Goal: Task Accomplishment & Management: Manage account settings

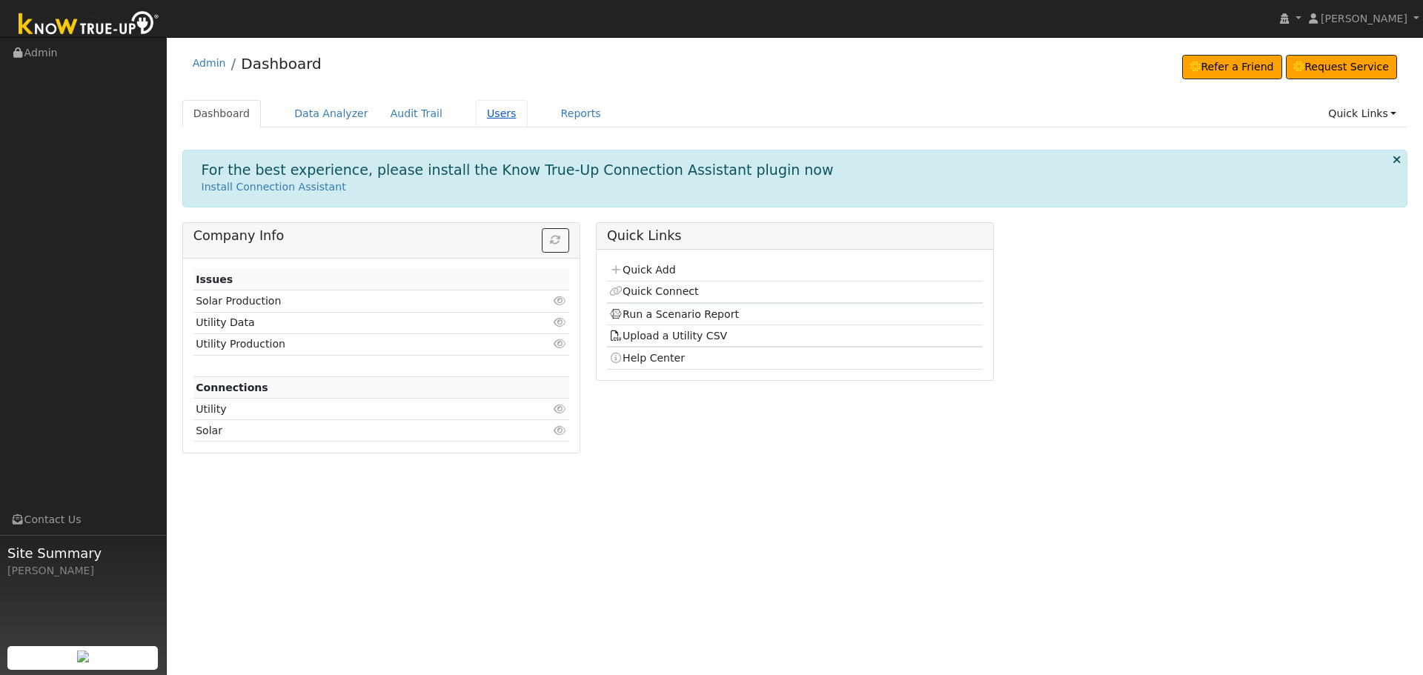
click at [496, 122] on link "Users" at bounding box center [502, 113] width 52 height 27
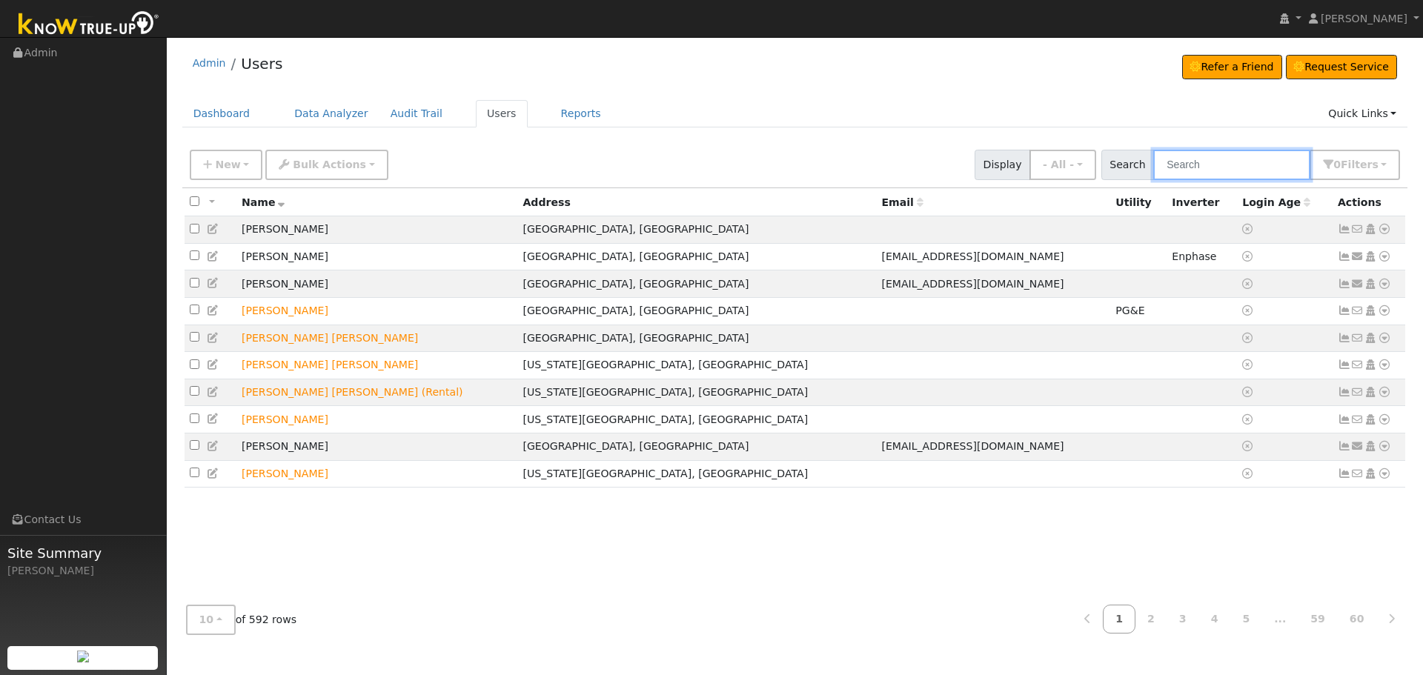
click at [1226, 160] on input "text" at bounding box center [1232, 165] width 157 height 30
type input "[PERSON_NAME]"
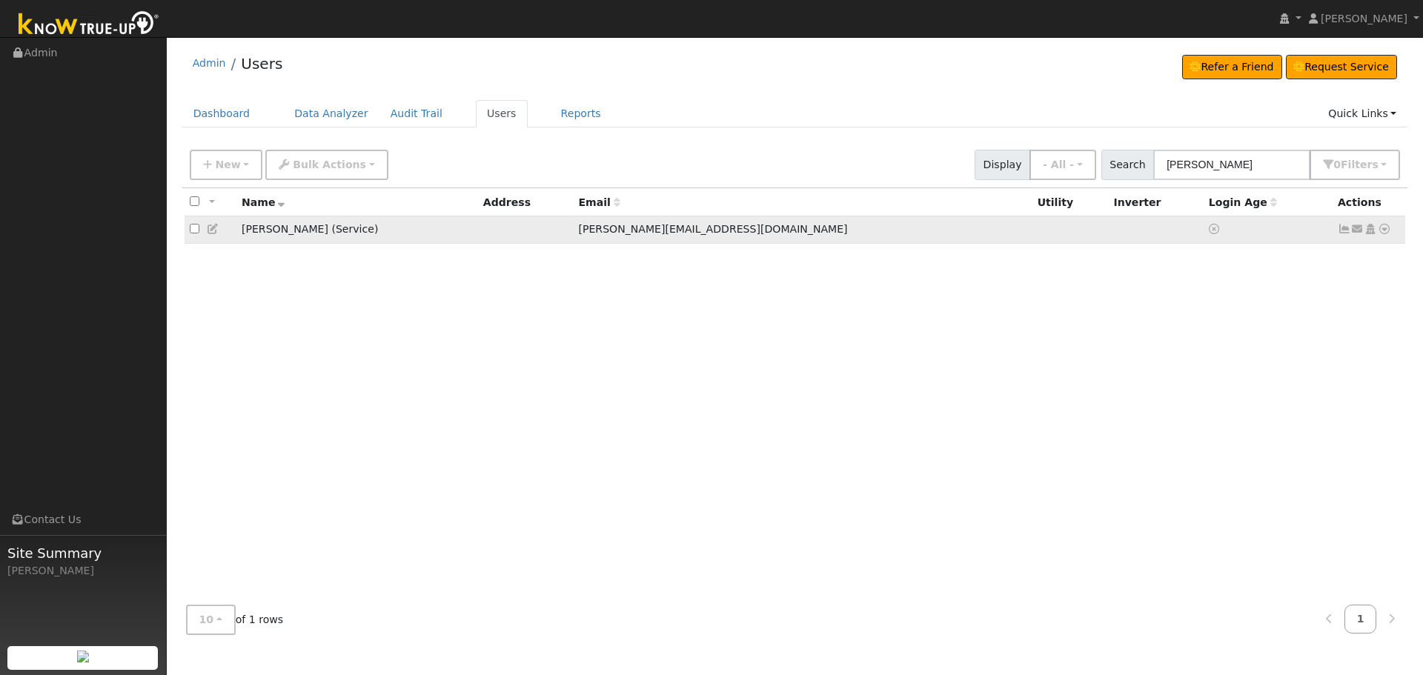
click at [1385, 233] on icon at bounding box center [1384, 229] width 13 height 10
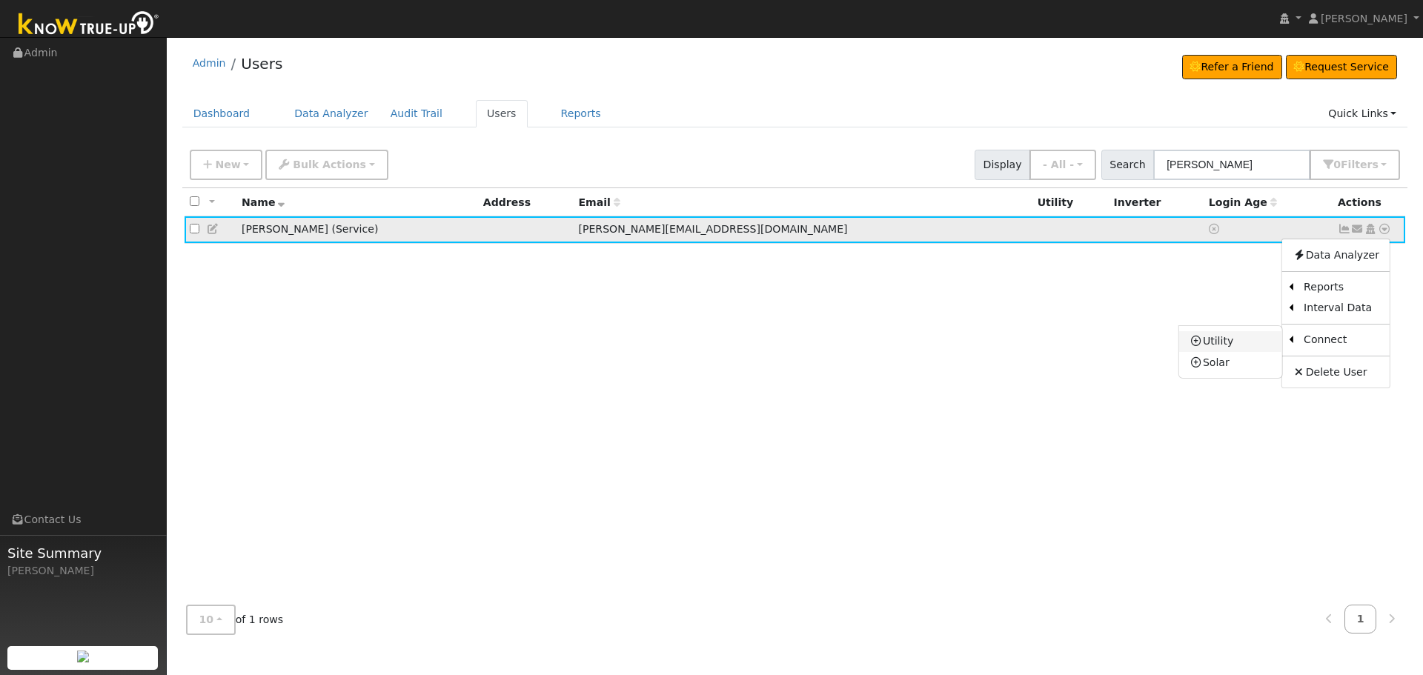
click at [1237, 343] on link "Utility" at bounding box center [1230, 341] width 103 height 21
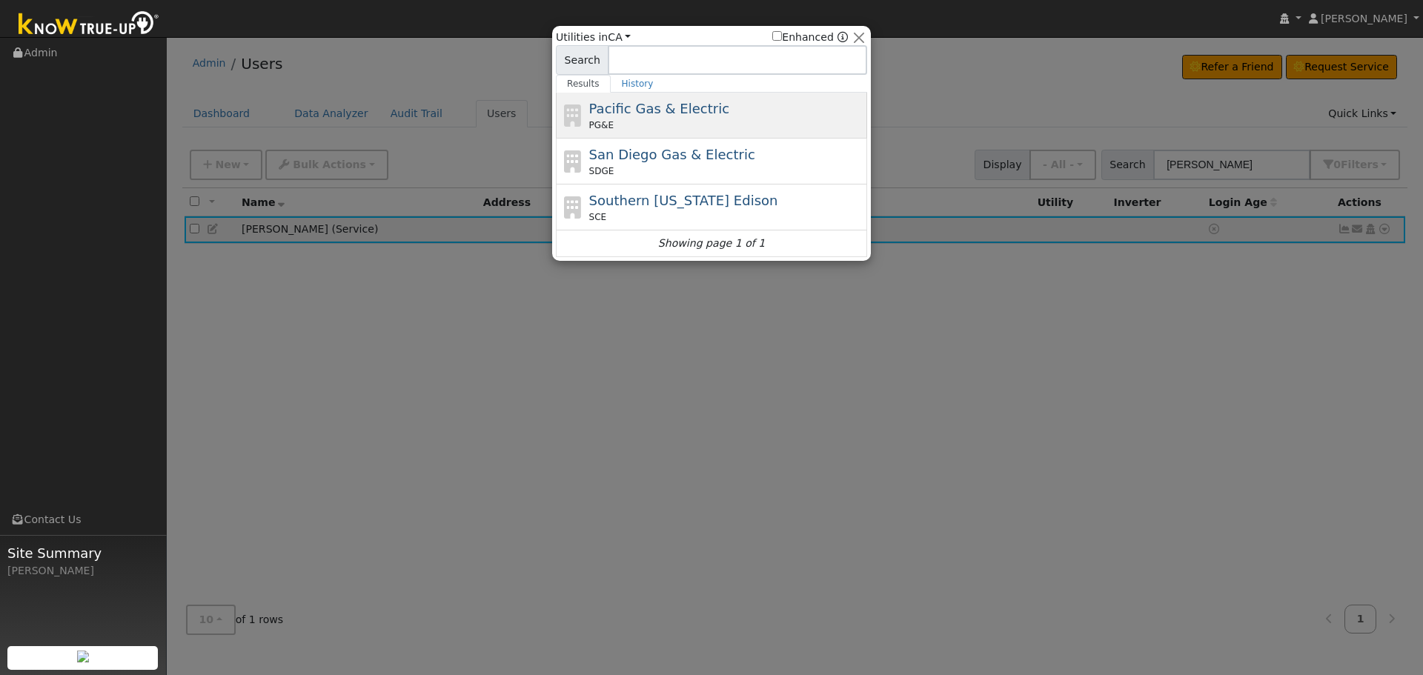
click at [661, 107] on span "Pacific Gas & Electric" at bounding box center [659, 109] width 140 height 16
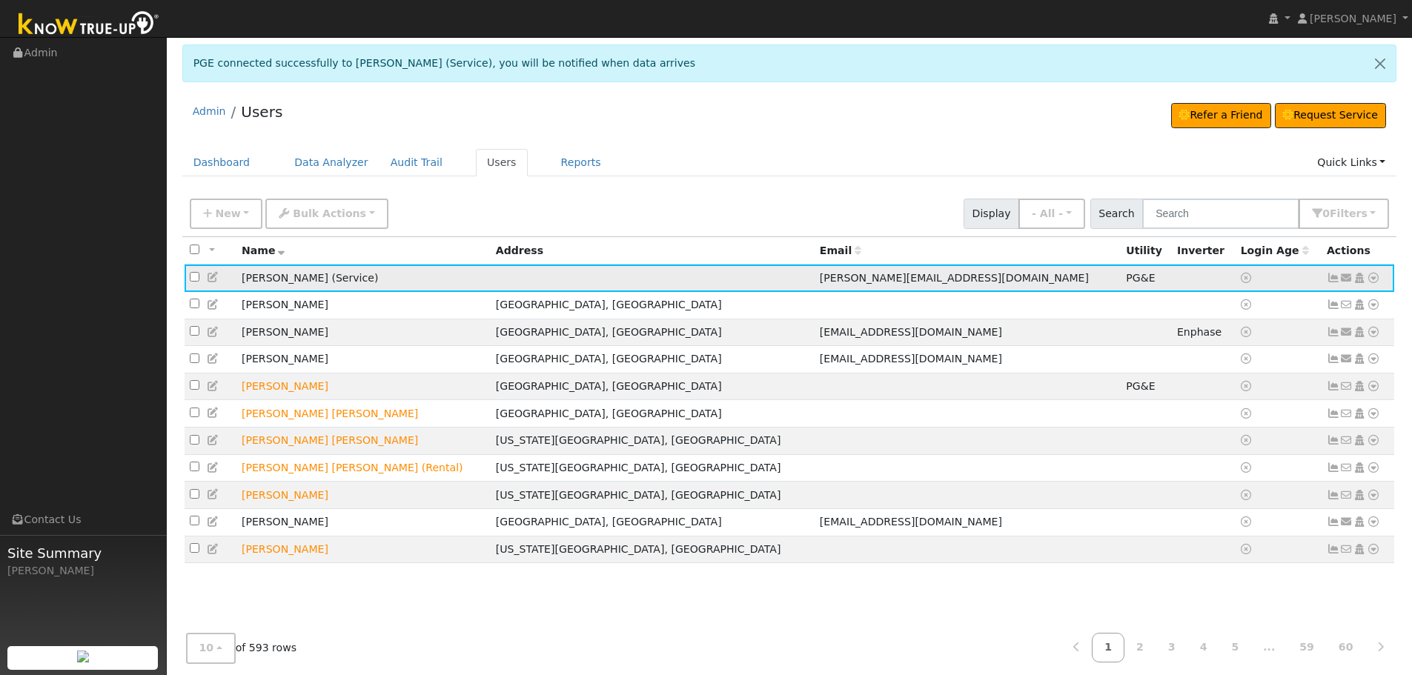
click at [1334, 279] on icon at bounding box center [1333, 278] width 13 height 10
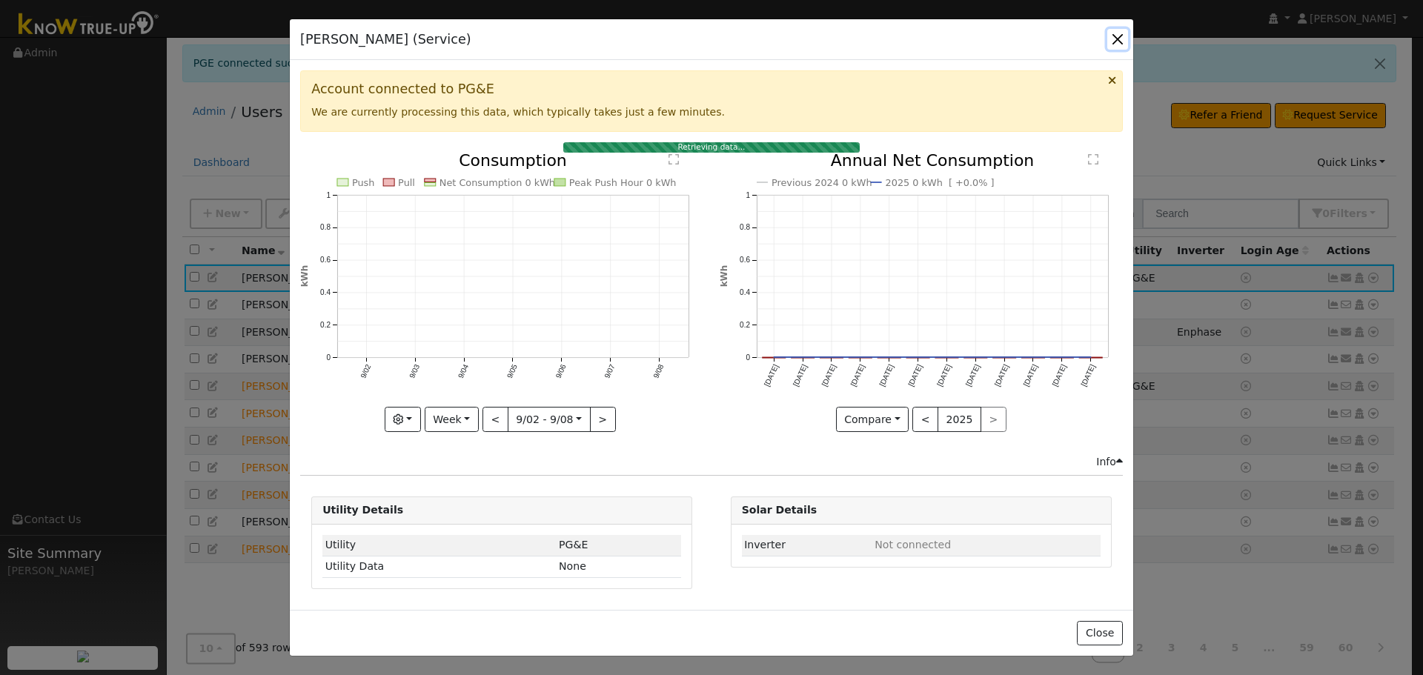
click at [1119, 42] on button "button" at bounding box center [1118, 39] width 21 height 21
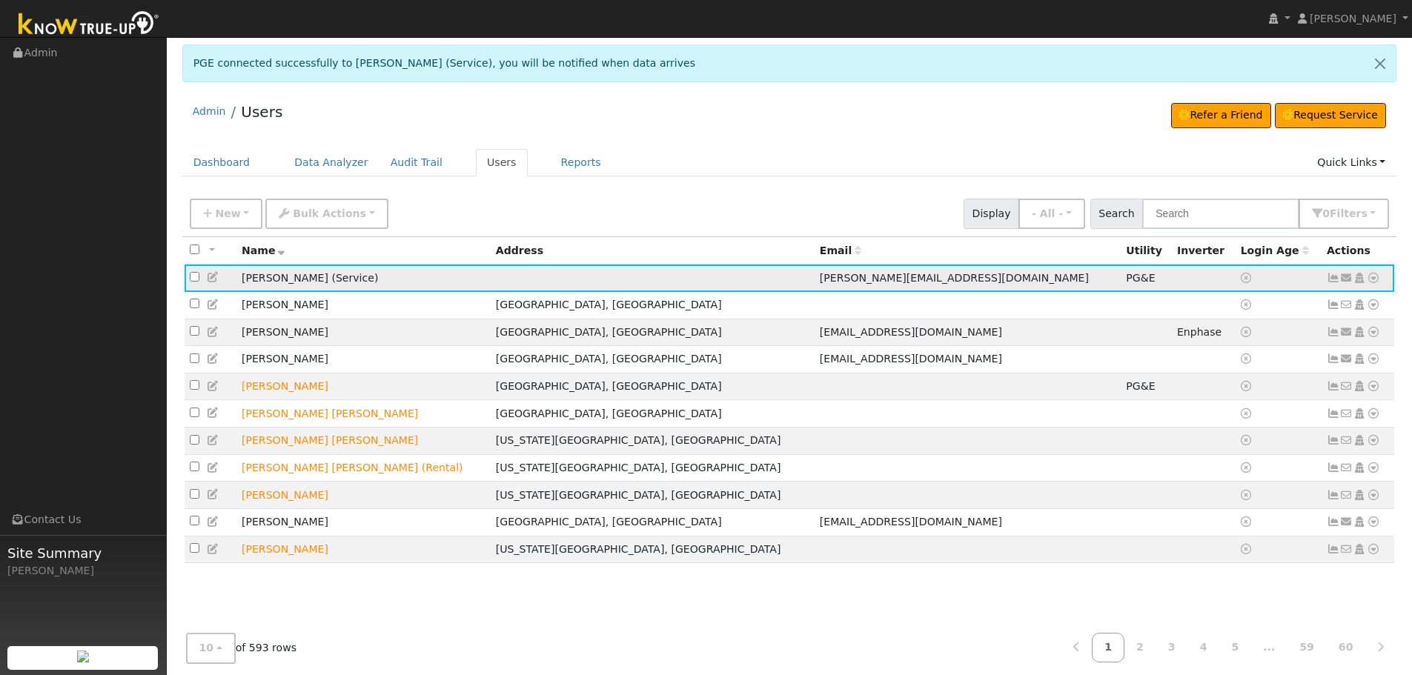
click at [1334, 279] on icon at bounding box center [1333, 278] width 13 height 10
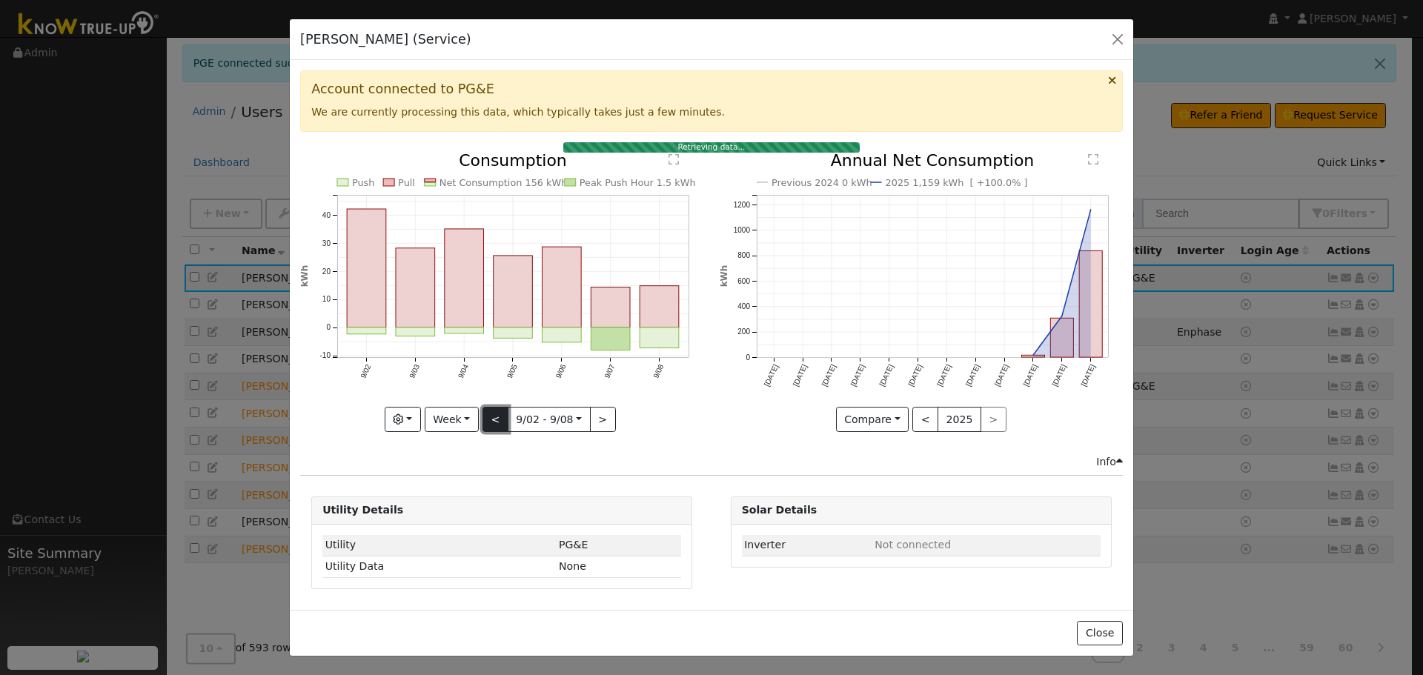
click at [499, 423] on button "<" at bounding box center [496, 419] width 26 height 25
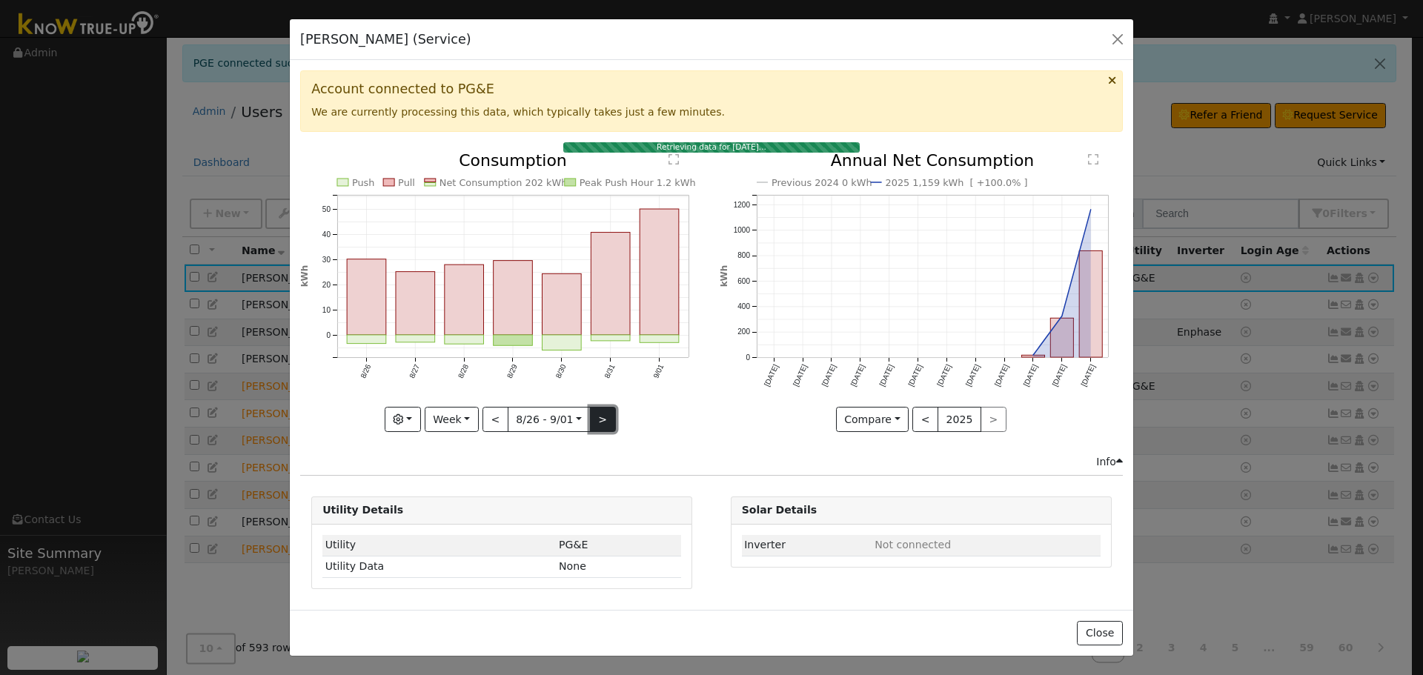
click at [607, 423] on button ">" at bounding box center [603, 419] width 26 height 25
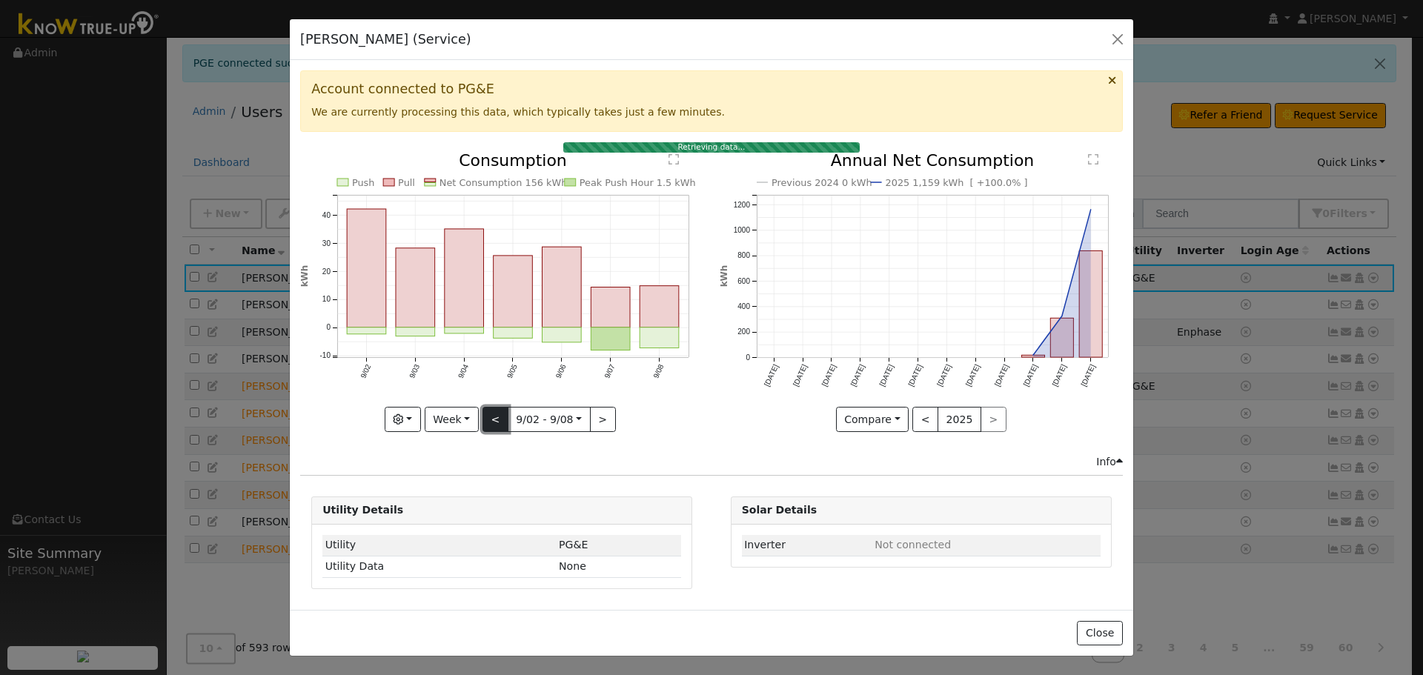
click at [489, 426] on button "<" at bounding box center [496, 419] width 26 height 25
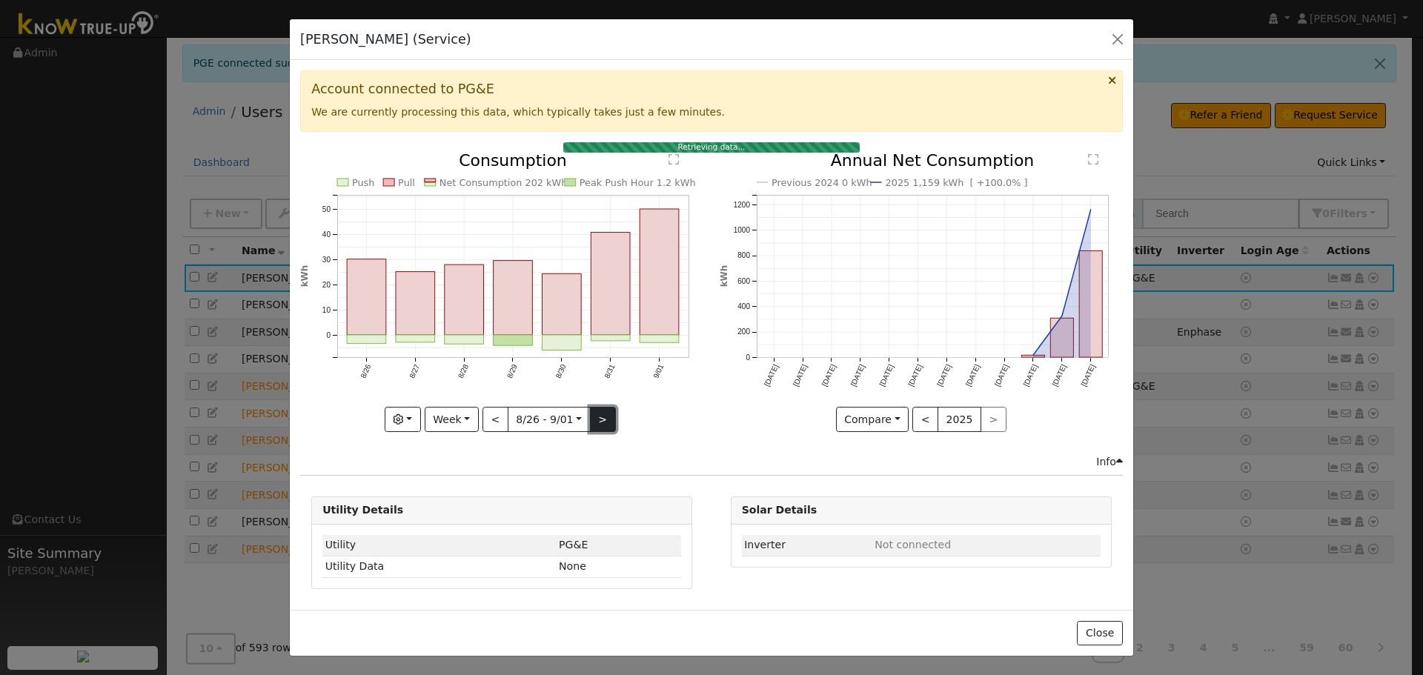
click at [603, 422] on button ">" at bounding box center [603, 419] width 26 height 25
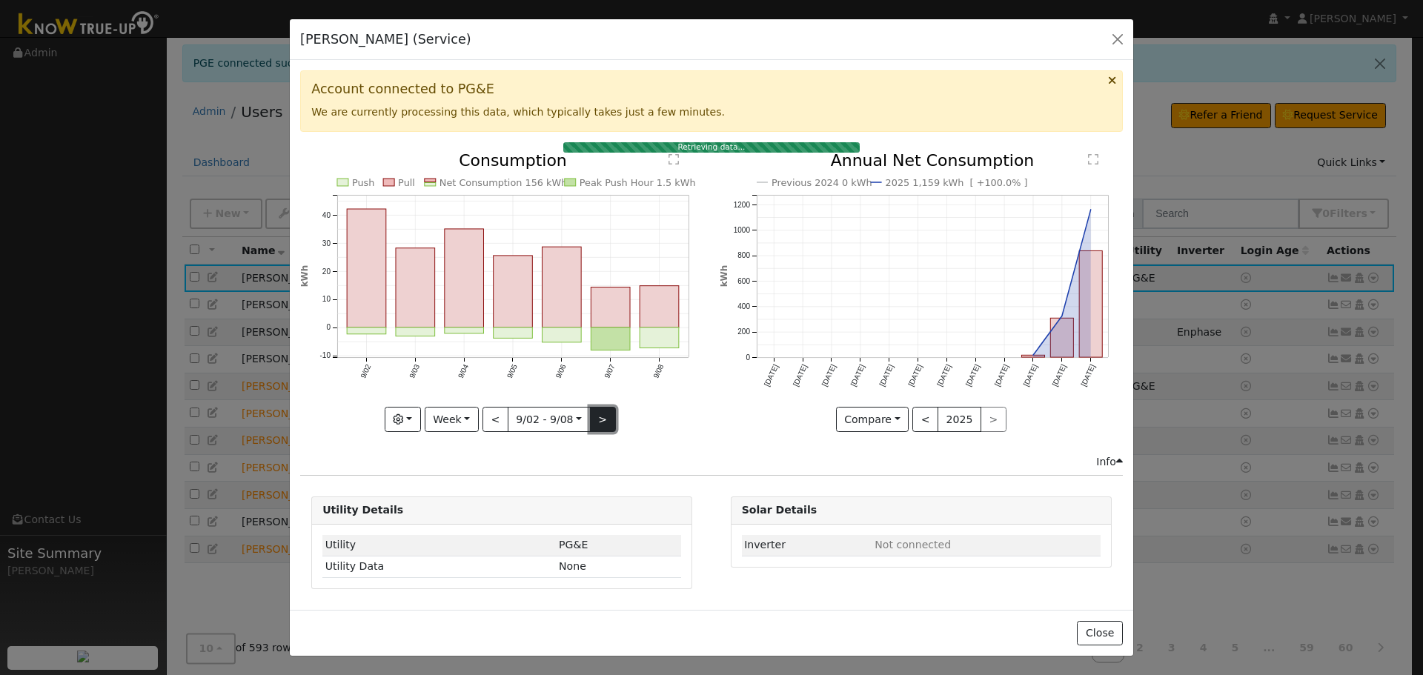
click at [603, 422] on button ">" at bounding box center [603, 419] width 26 height 25
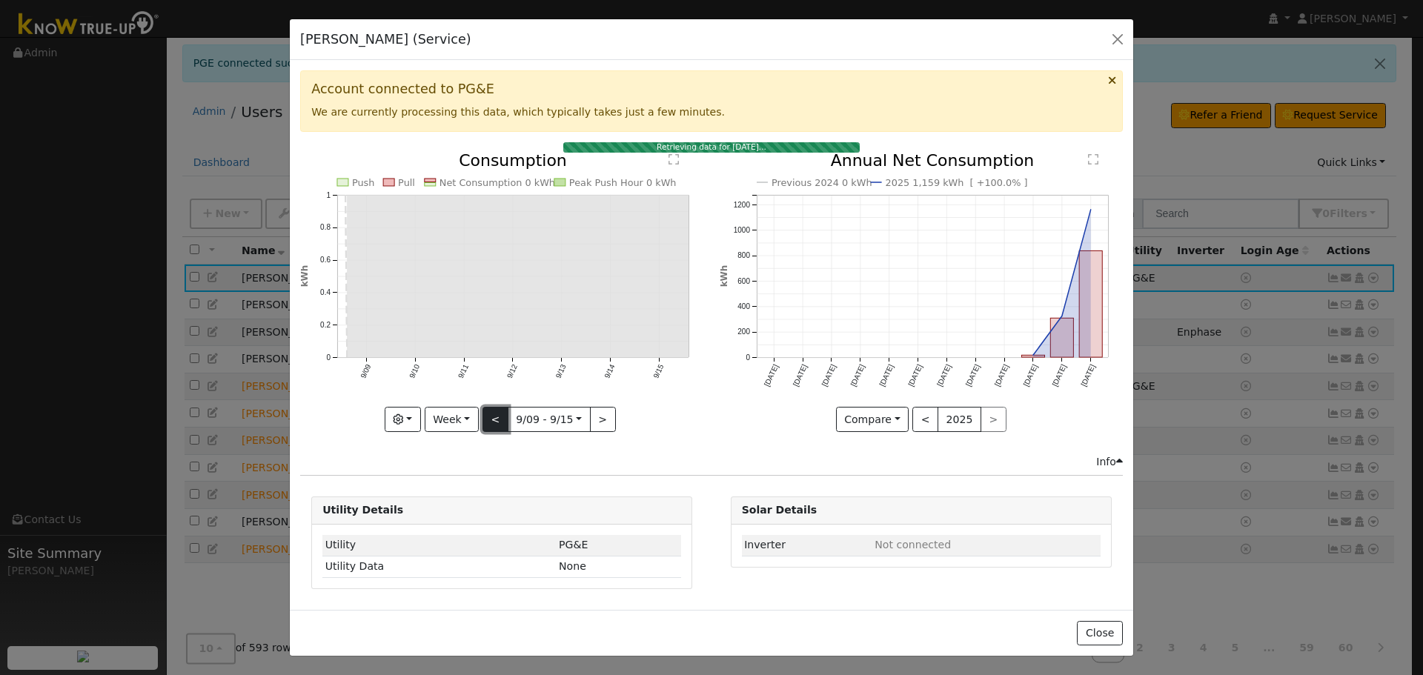
click at [497, 411] on button "<" at bounding box center [496, 419] width 26 height 25
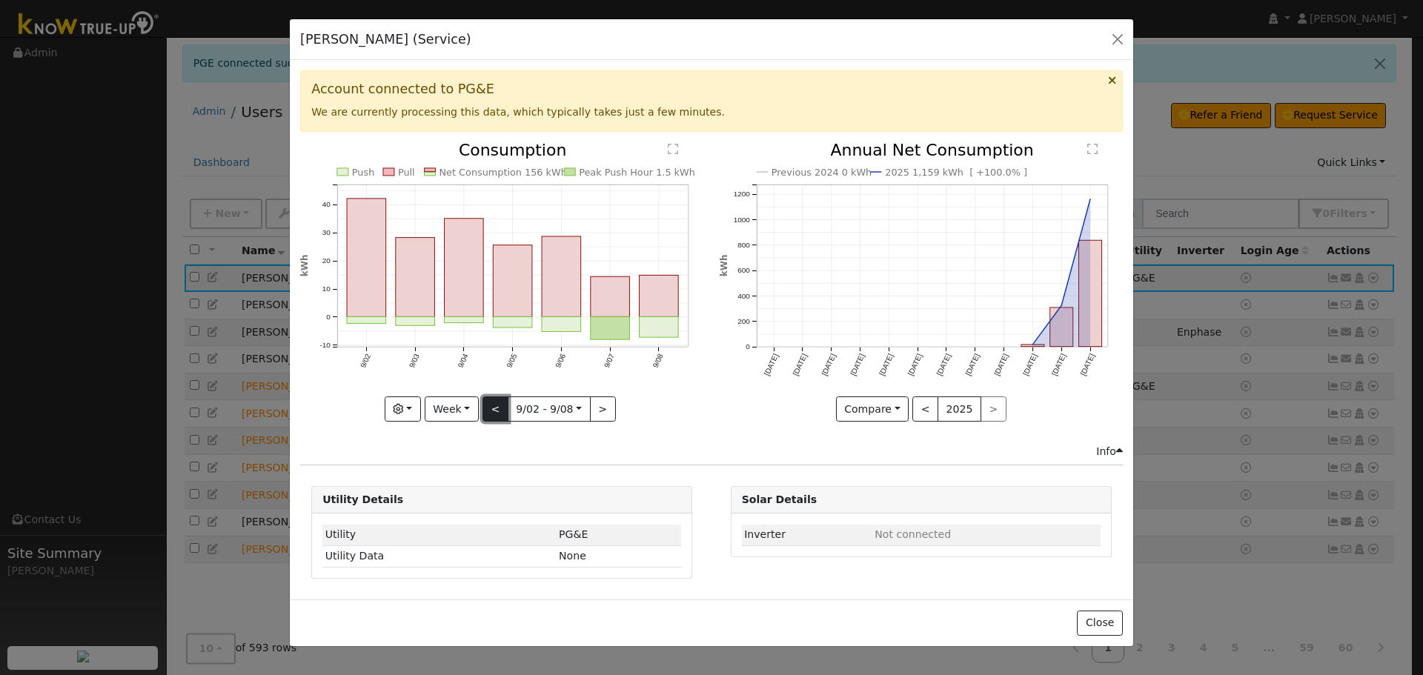
click at [495, 414] on button "<" at bounding box center [496, 409] width 26 height 25
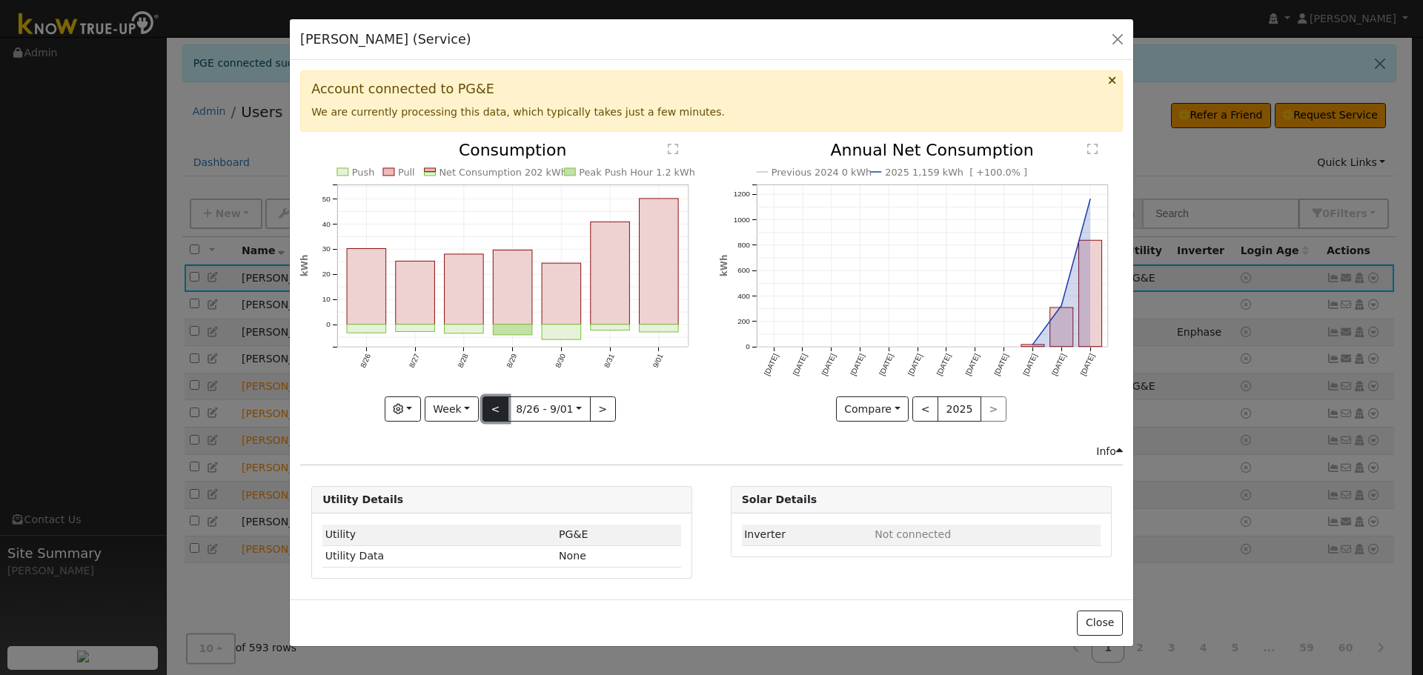
click at [495, 414] on button "<" at bounding box center [496, 409] width 26 height 25
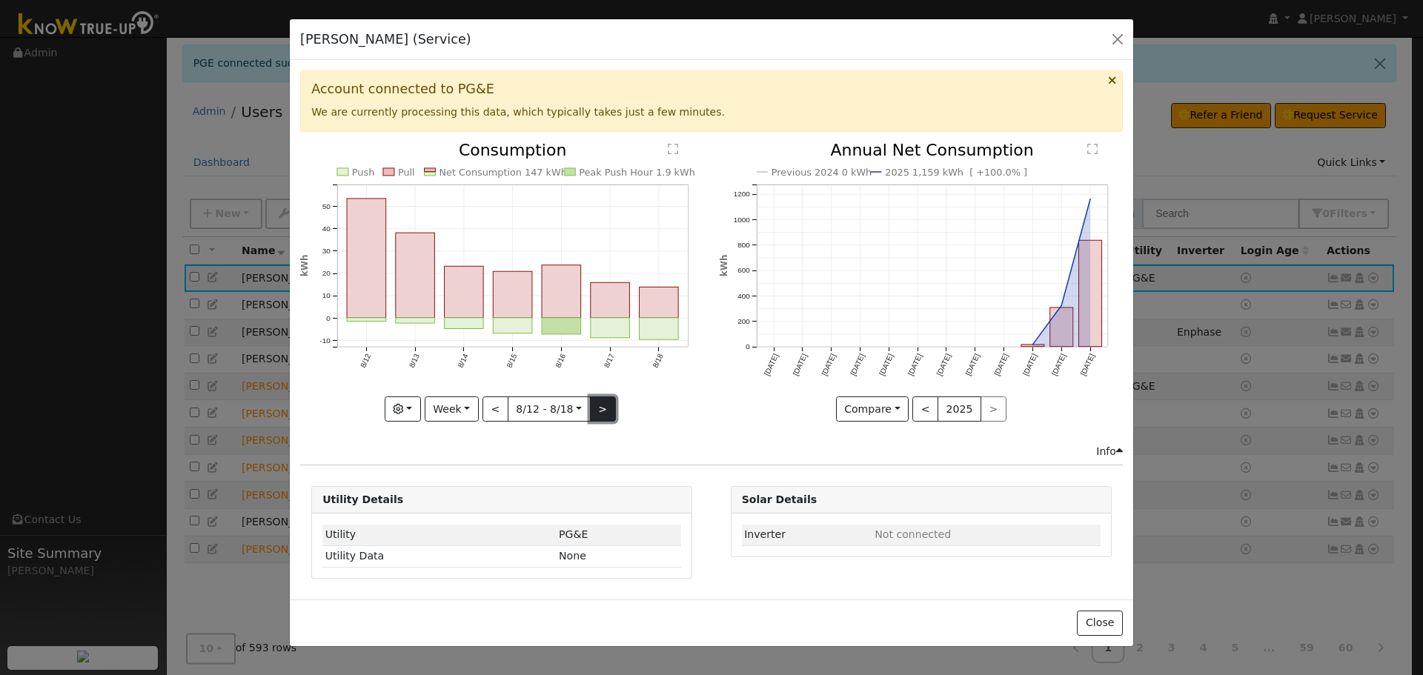
click at [610, 411] on button ">" at bounding box center [603, 409] width 26 height 25
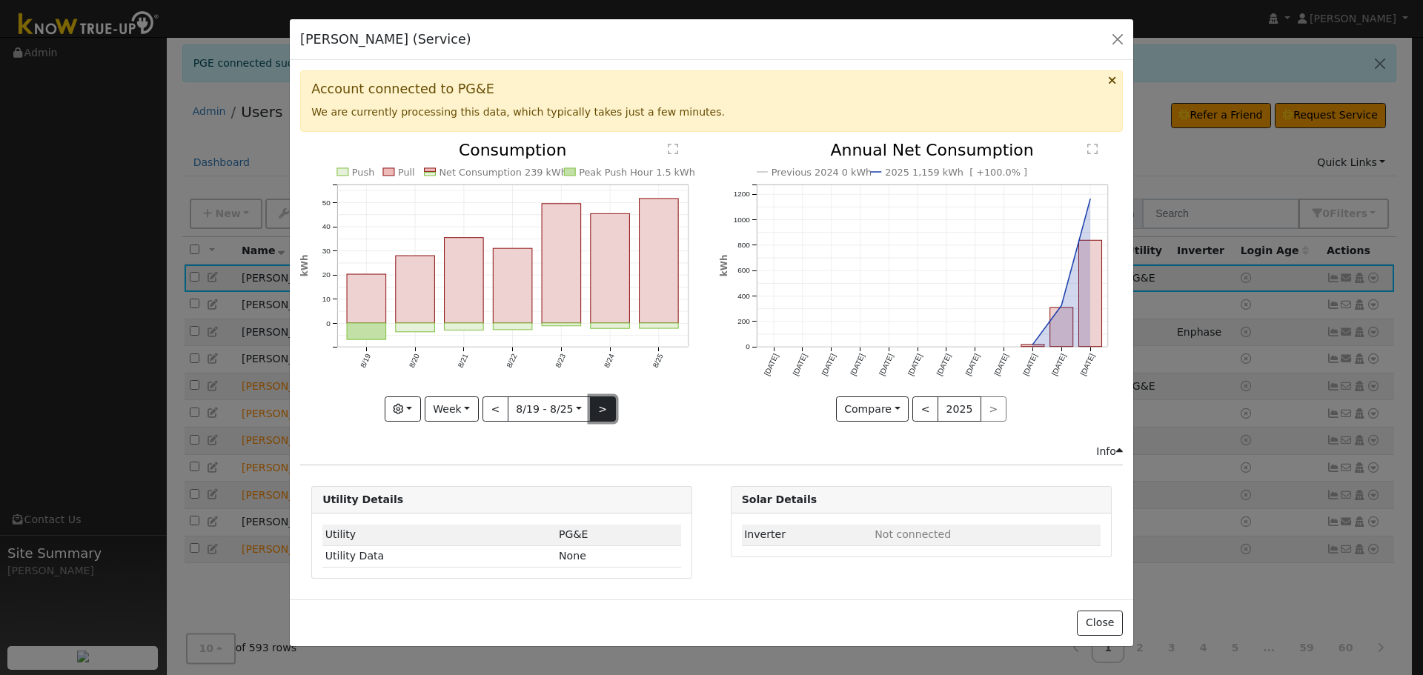
click at [610, 411] on button ">" at bounding box center [603, 409] width 26 height 25
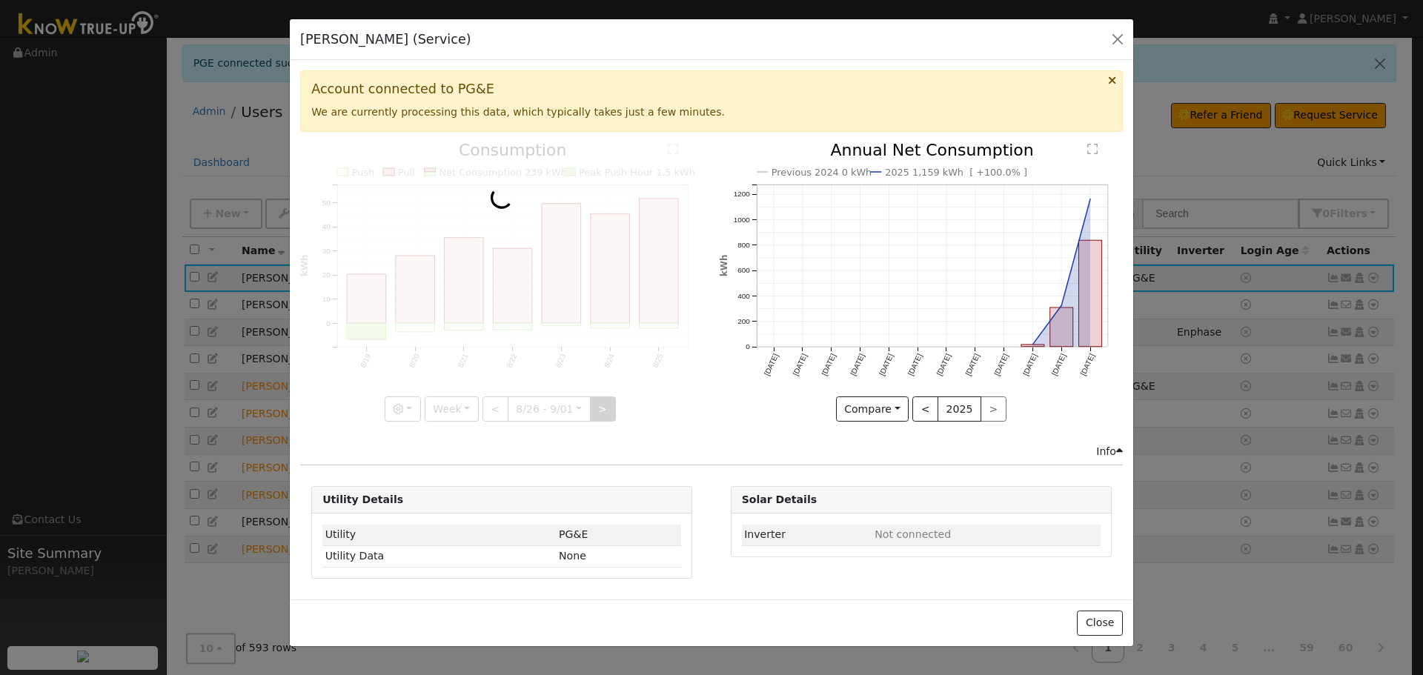
click at [610, 411] on div at bounding box center [501, 281] width 403 height 279
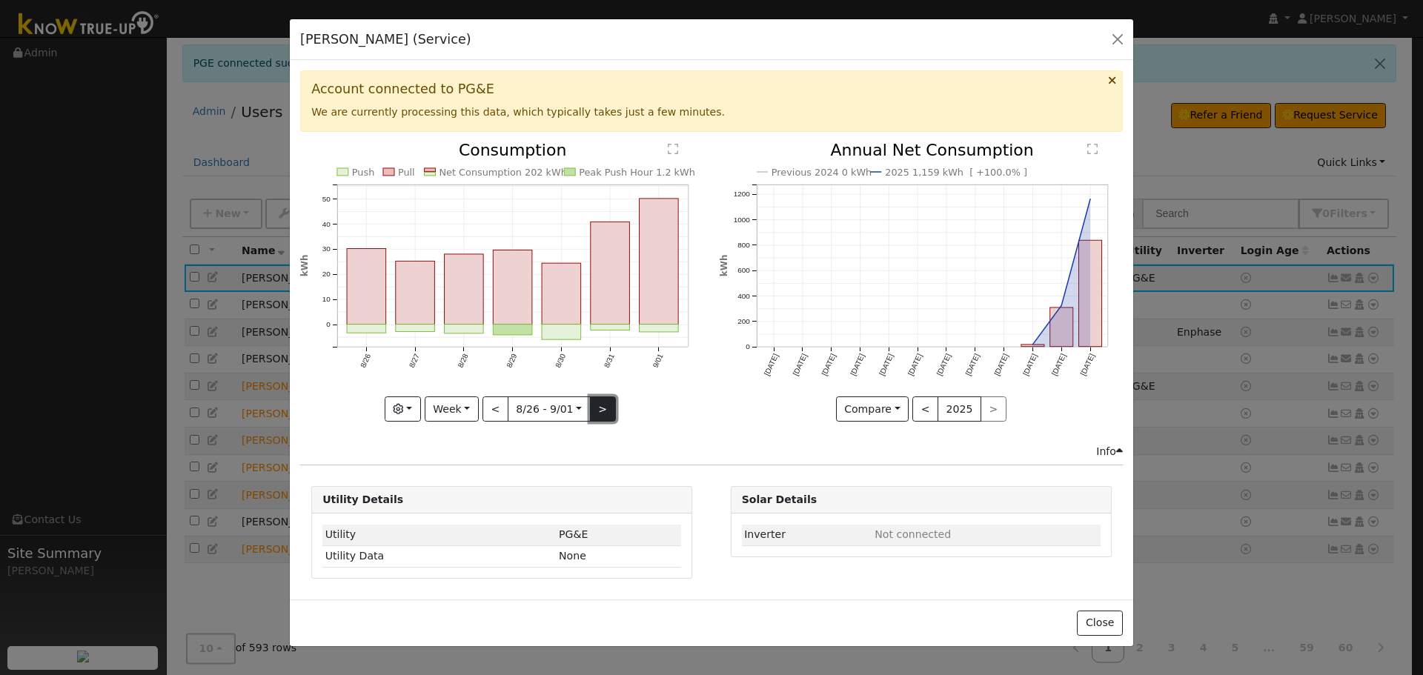
click at [606, 411] on button ">" at bounding box center [603, 409] width 26 height 25
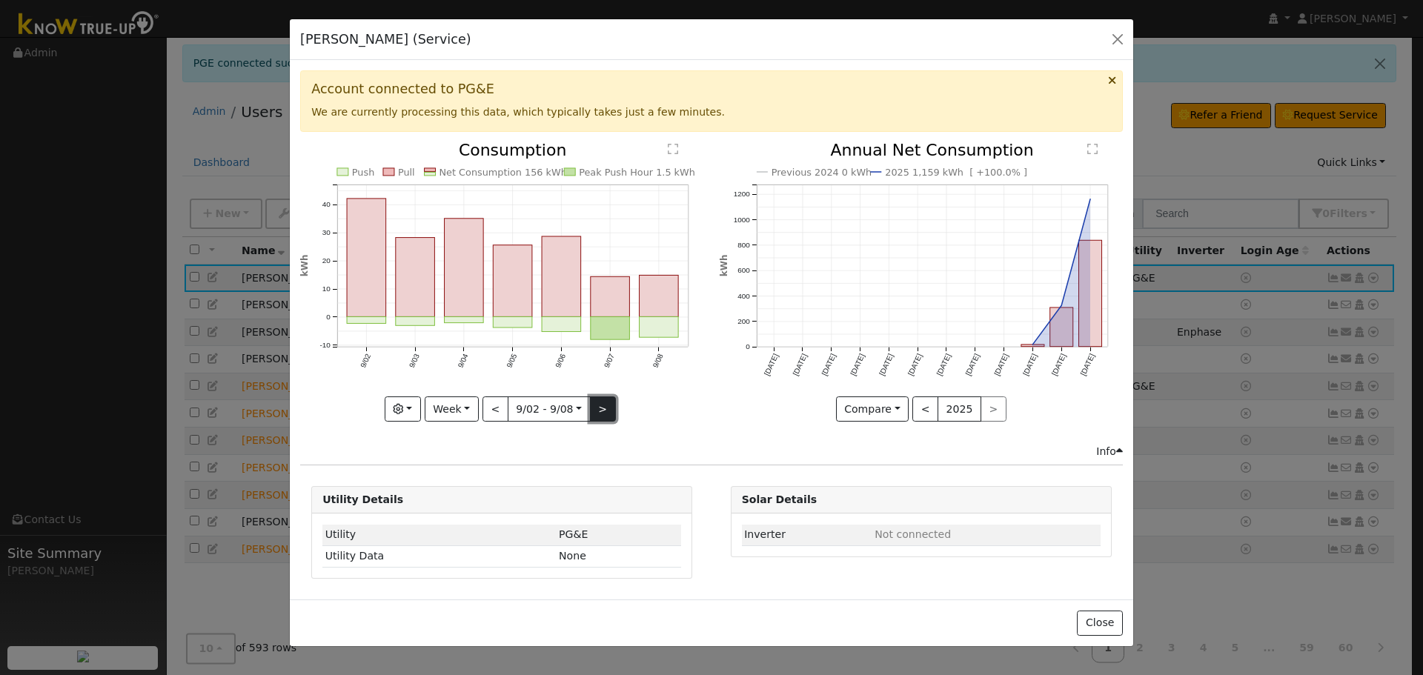
click at [606, 411] on button ">" at bounding box center [603, 409] width 26 height 25
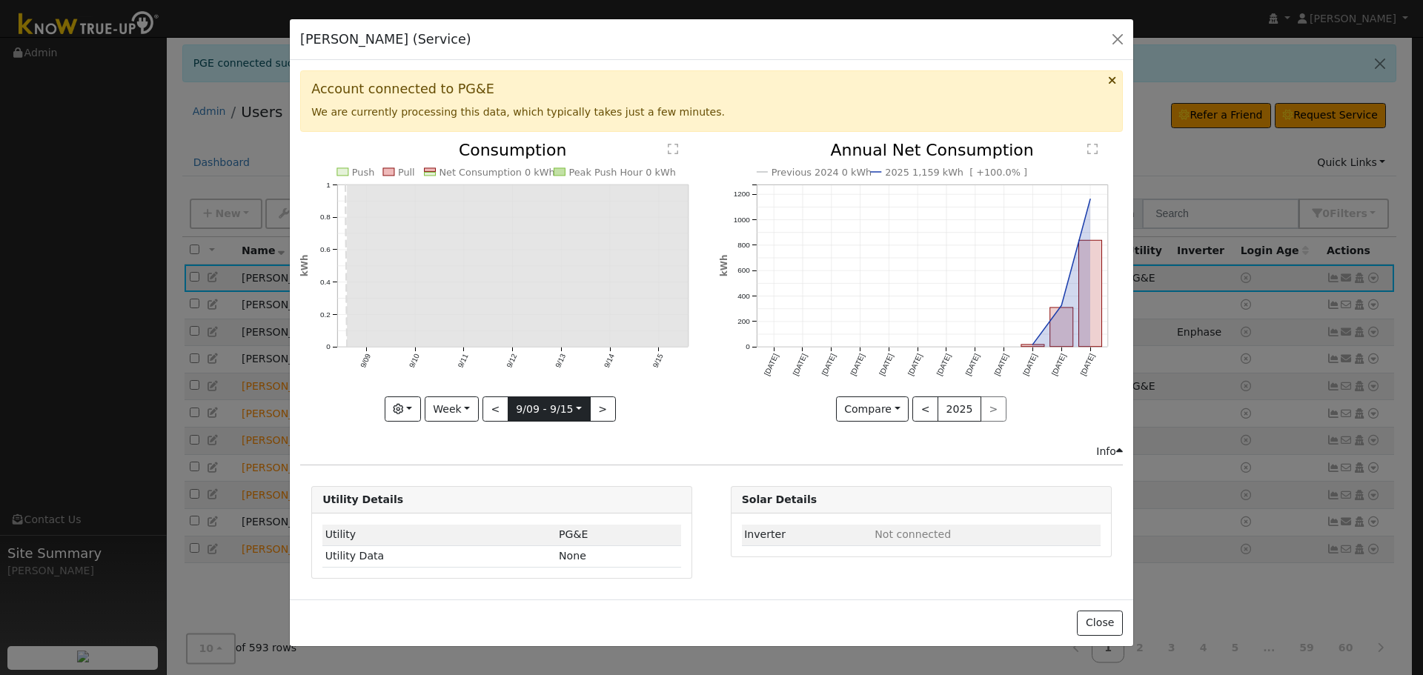
click at [508, 411] on body "Joslyn Fillman Joslyn Fillman Profile My Company Help Center Terms Of Service S…" at bounding box center [711, 370] width 1423 height 666
click at [500, 408] on button "<" at bounding box center [496, 409] width 26 height 25
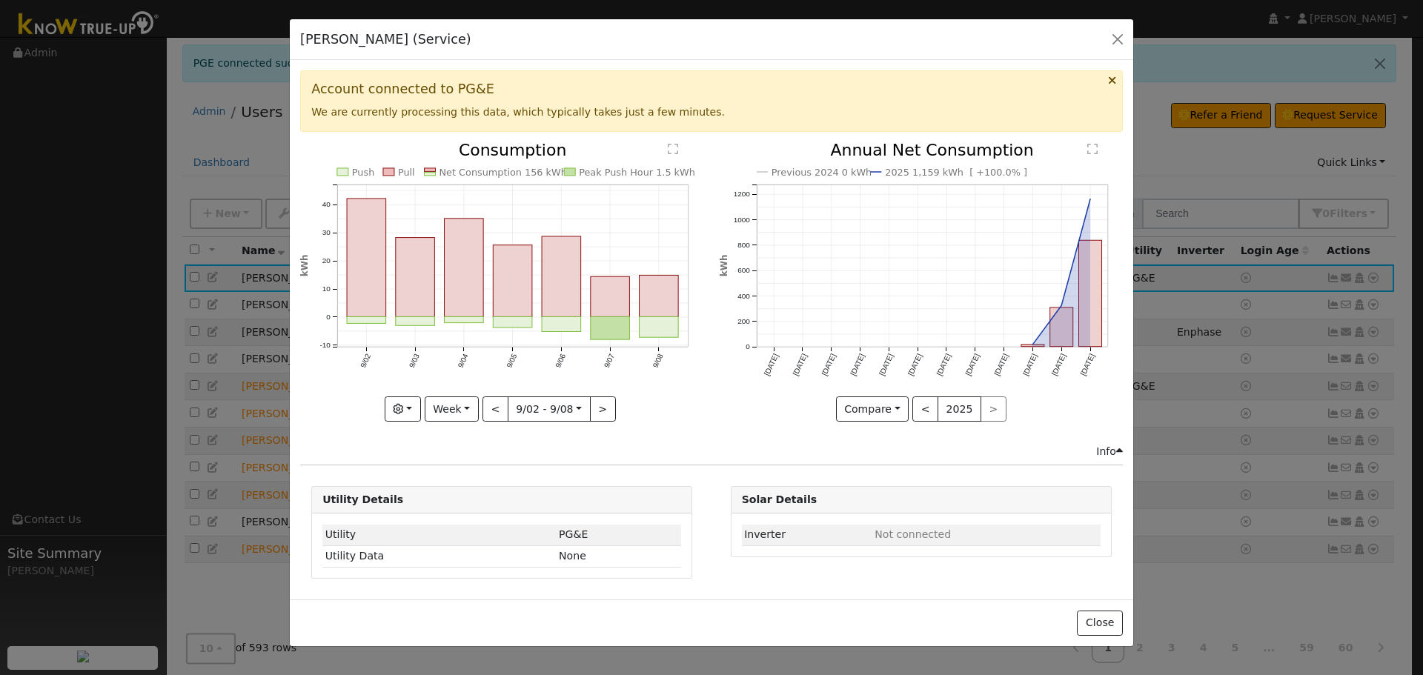
click at [500, 441] on div "Push Pull Net Consumption 156 kWh Peak Push Hour 1.5 kWh 9/02 9/03 9/04 9/05 9/…" at bounding box center [502, 293] width 419 height 302
click at [419, 411] on button "button" at bounding box center [403, 409] width 36 height 25
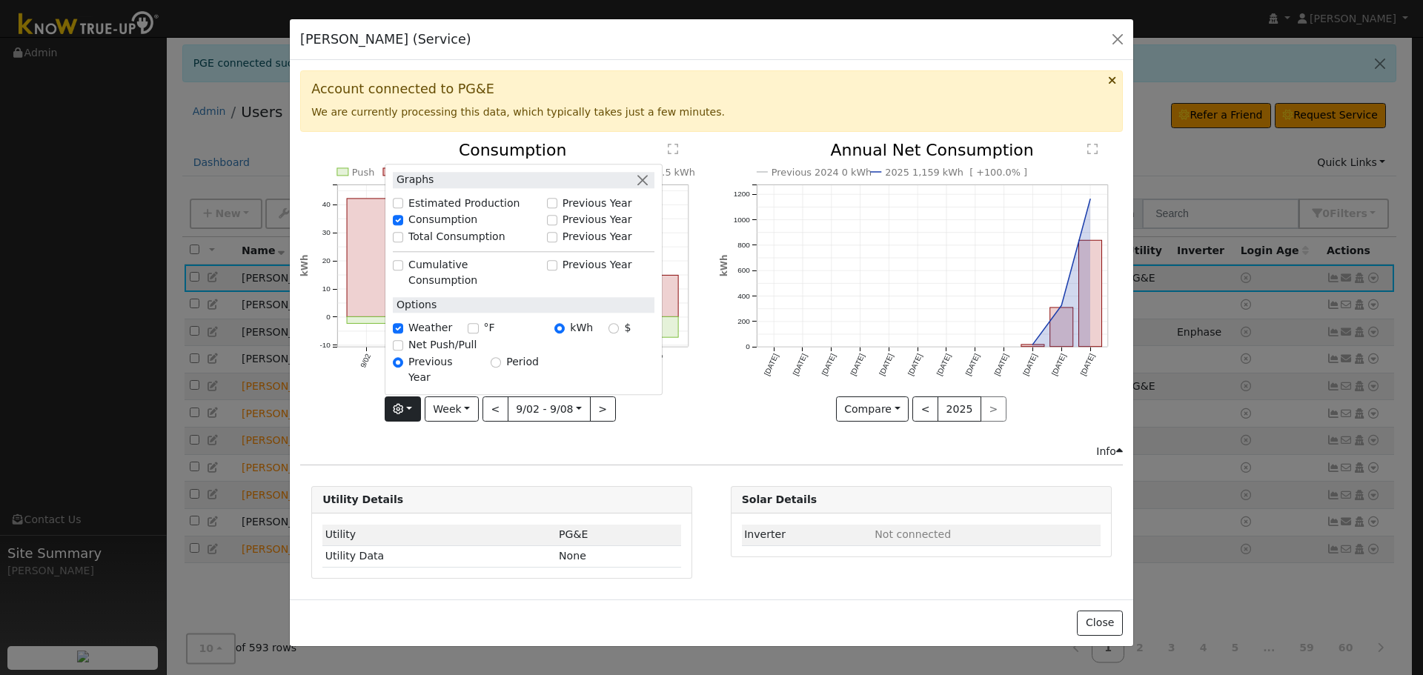
click at [679, 440] on div "Push Pull Net Consumption 156 kWh Peak Push Hour 1.5 kWh 9/02 9/03 9/04 9/05 9/…" at bounding box center [502, 293] width 419 height 302
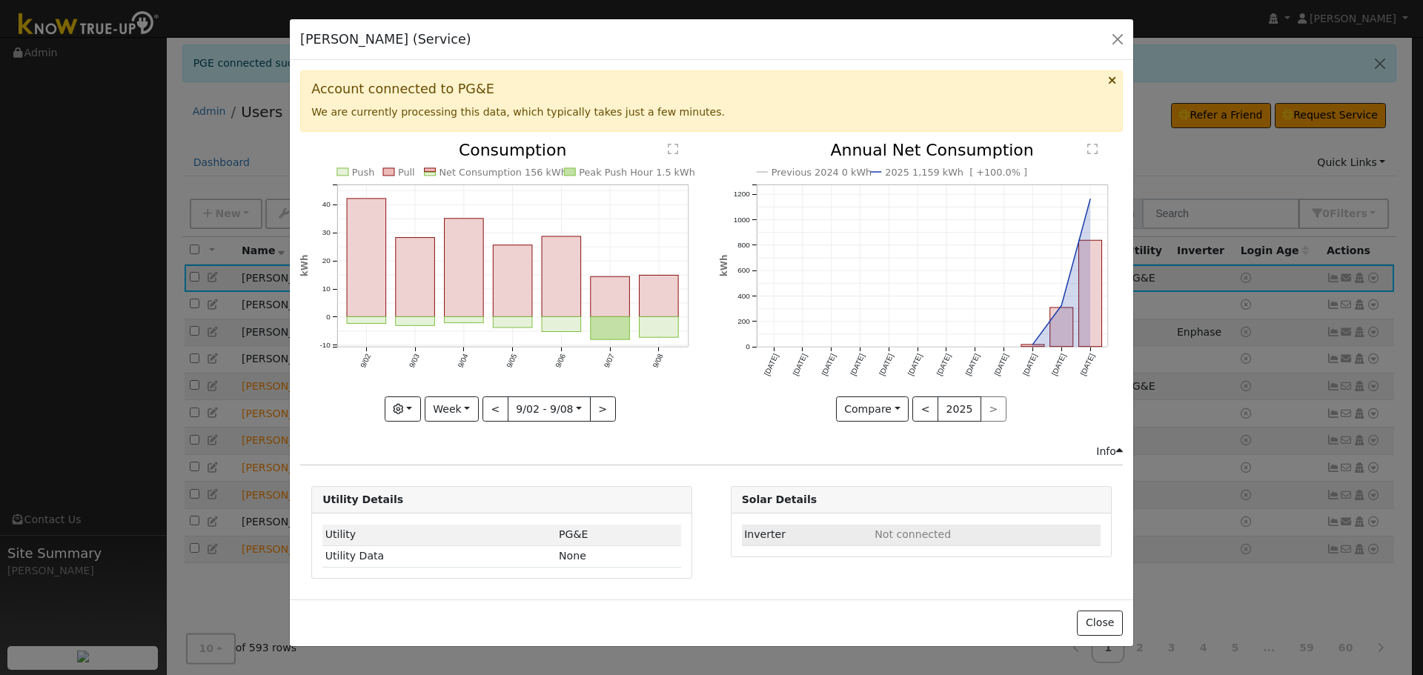
click at [877, 535] on span "Not connected" at bounding box center [913, 535] width 76 height 12
click at [922, 538] on span "Not connected" at bounding box center [913, 535] width 76 height 12
click at [1122, 451] on icon at bounding box center [1119, 451] width 7 height 10
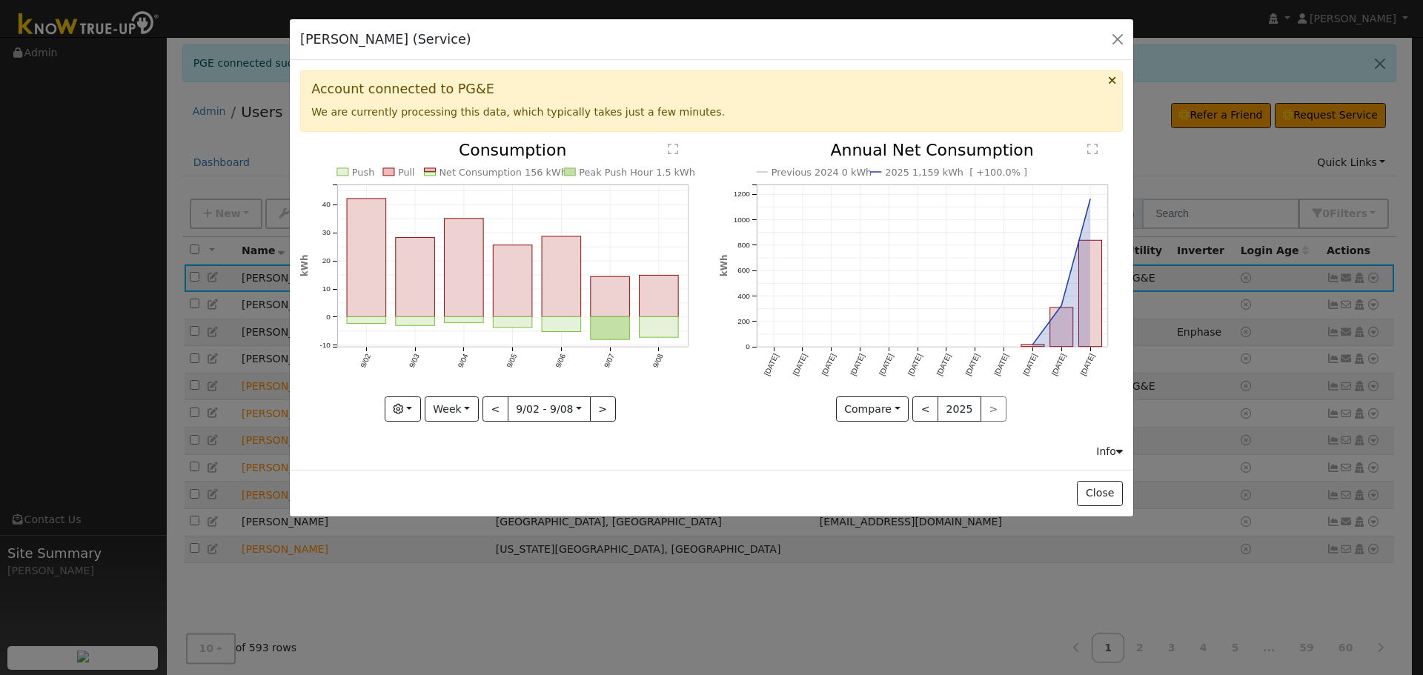
click at [1122, 451] on icon at bounding box center [1119, 451] width 7 height 10
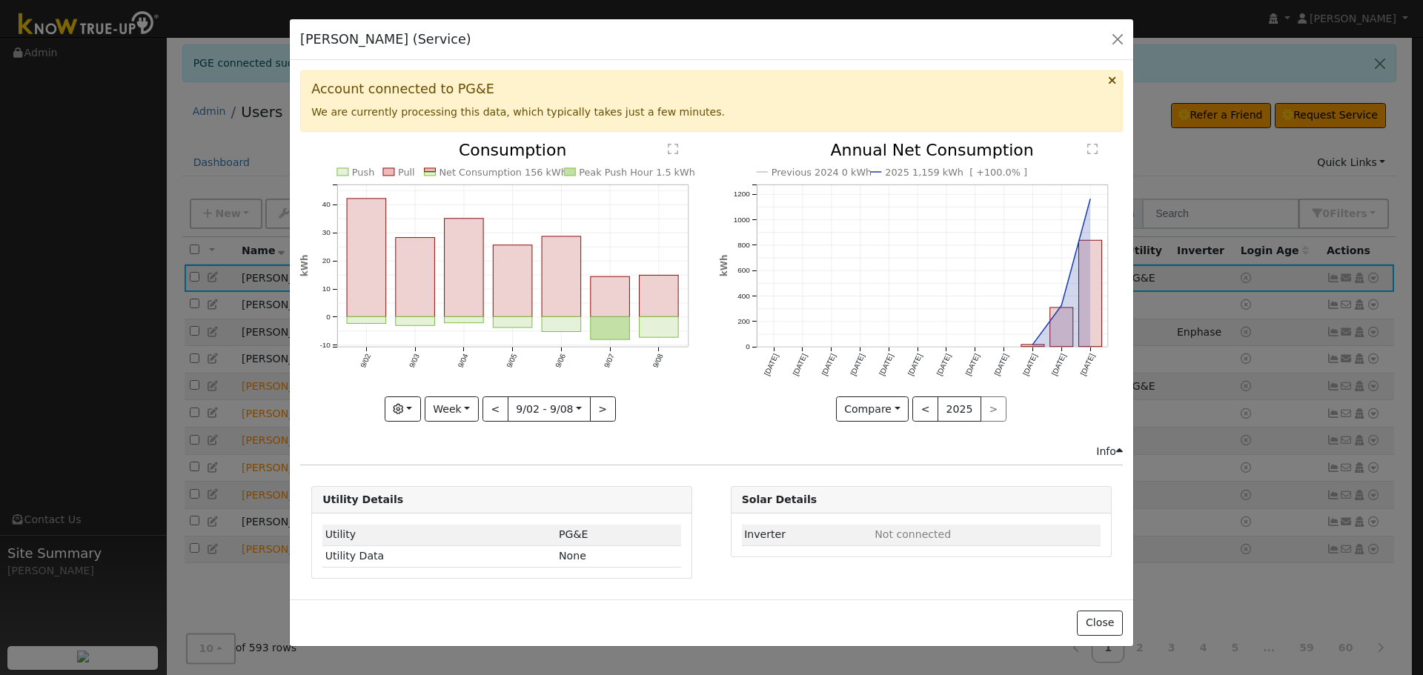
click at [340, 44] on h5 "[PERSON_NAME] (Service)" at bounding box center [385, 39] width 171 height 19
click at [383, 42] on h5 "[PERSON_NAME] (Service)" at bounding box center [385, 39] width 171 height 19
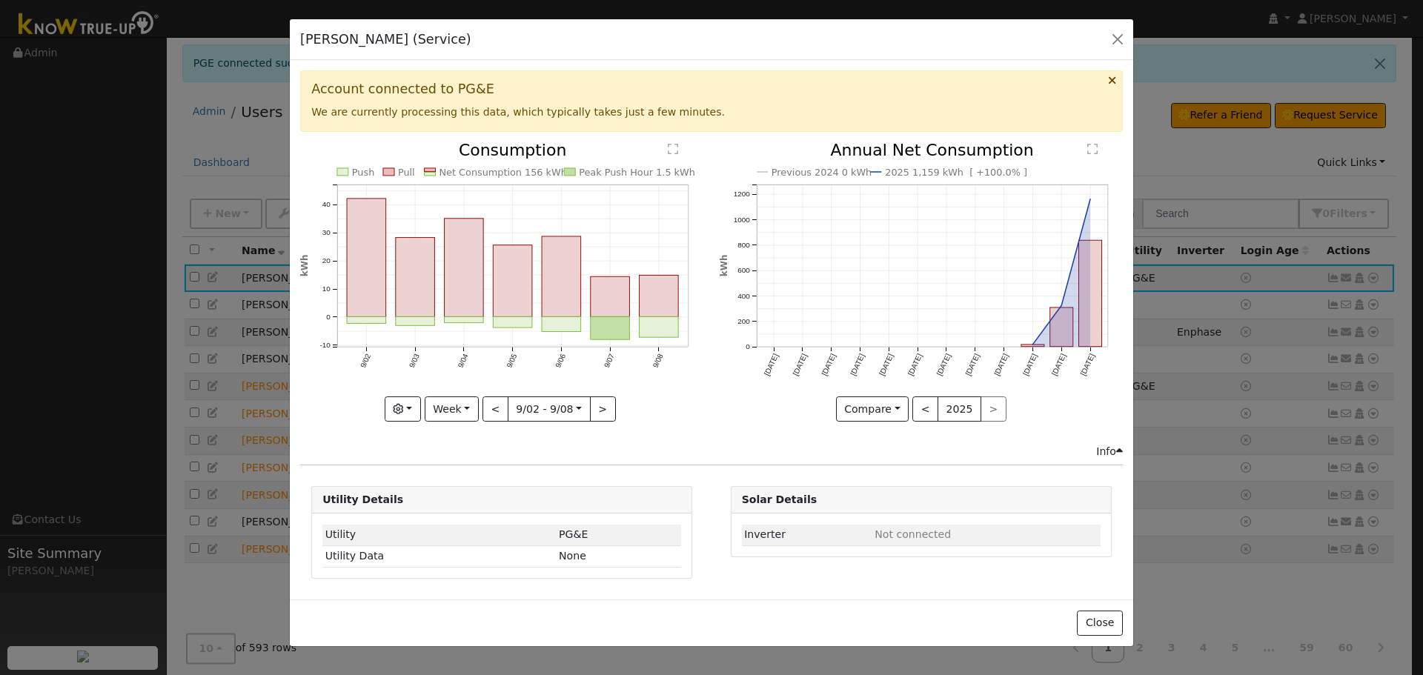
click at [383, 42] on h5 "[PERSON_NAME] (Service)" at bounding box center [385, 39] width 171 height 19
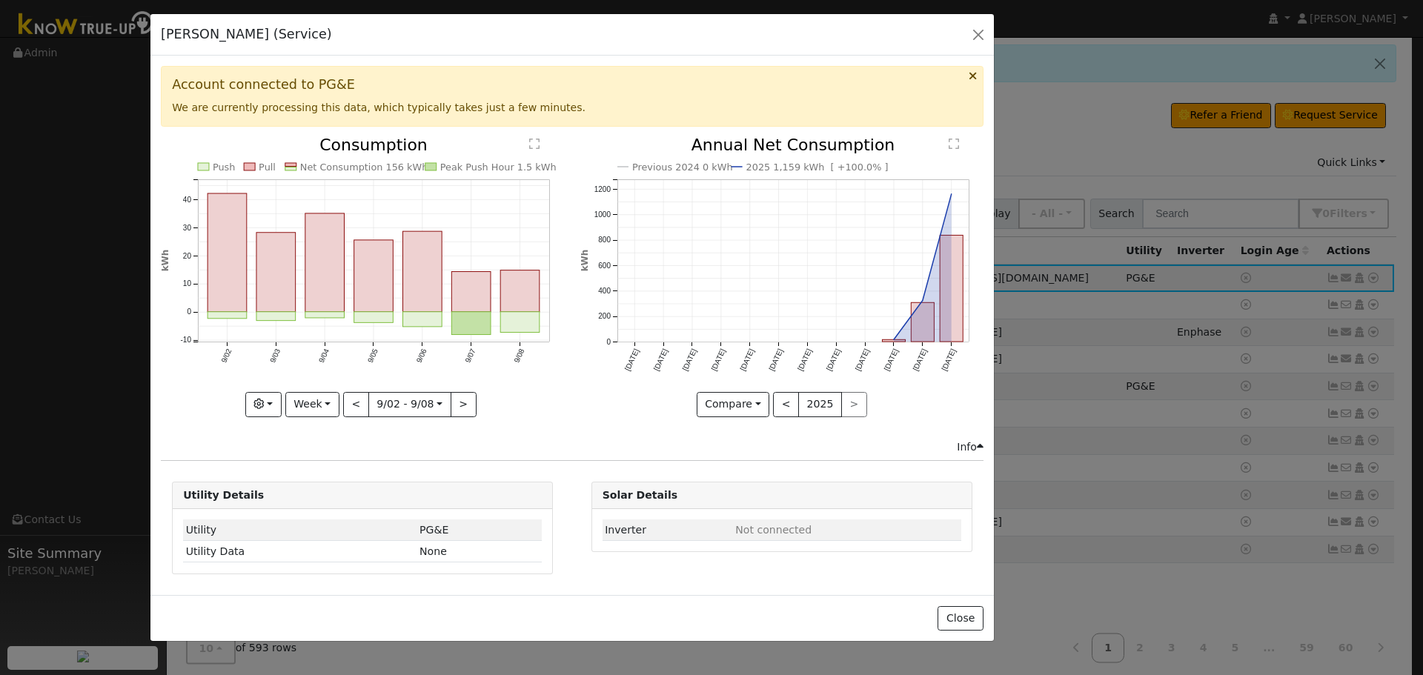
drag, startPoint x: 451, startPoint y: 39, endPoint x: 311, endPoint y: 33, distance: 139.5
click at [311, 33] on div "Jeff Barton (Service) Default Account Default Account Primary Account" at bounding box center [572, 35] width 844 height 42
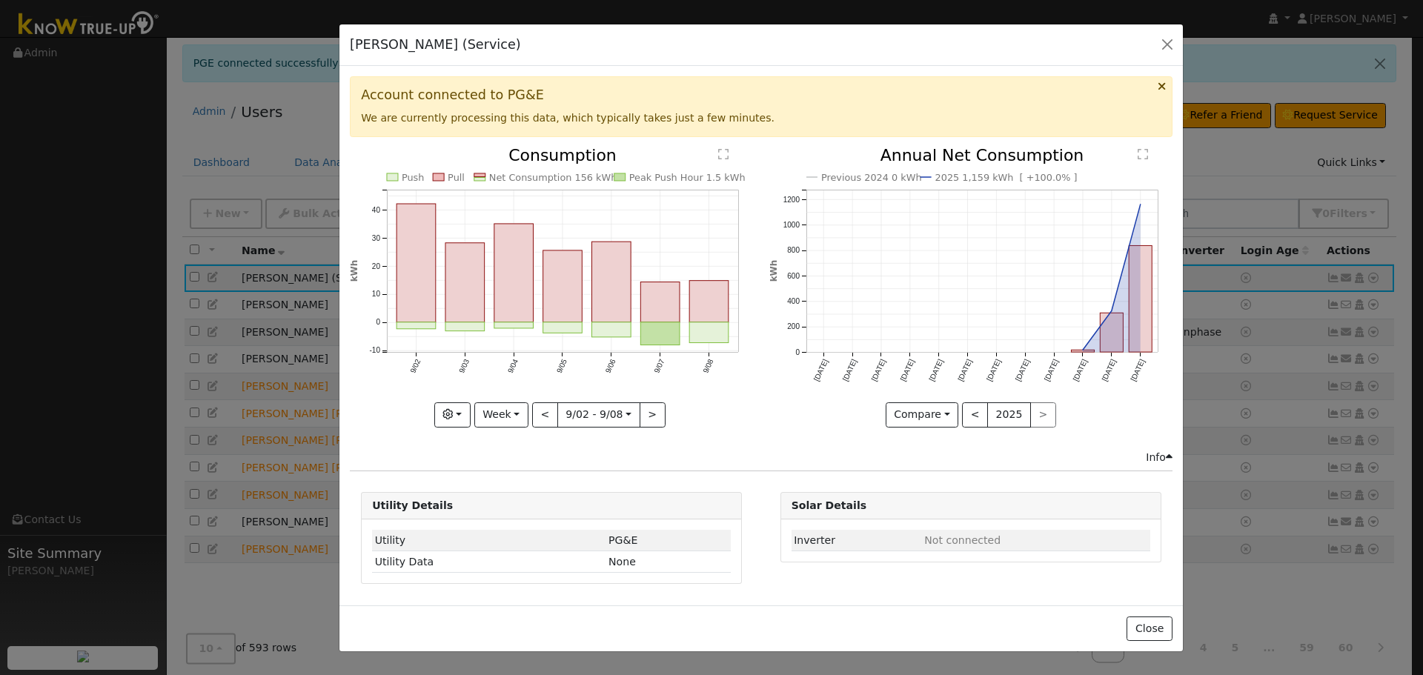
drag, startPoint x: 393, startPoint y: 38, endPoint x: 582, endPoint y: 47, distance: 189.3
click at [582, 47] on div "Jeff Barton (Service) Default Account Default Account Primary Account" at bounding box center [762, 45] width 844 height 42
click at [658, 421] on button ">" at bounding box center [653, 415] width 26 height 25
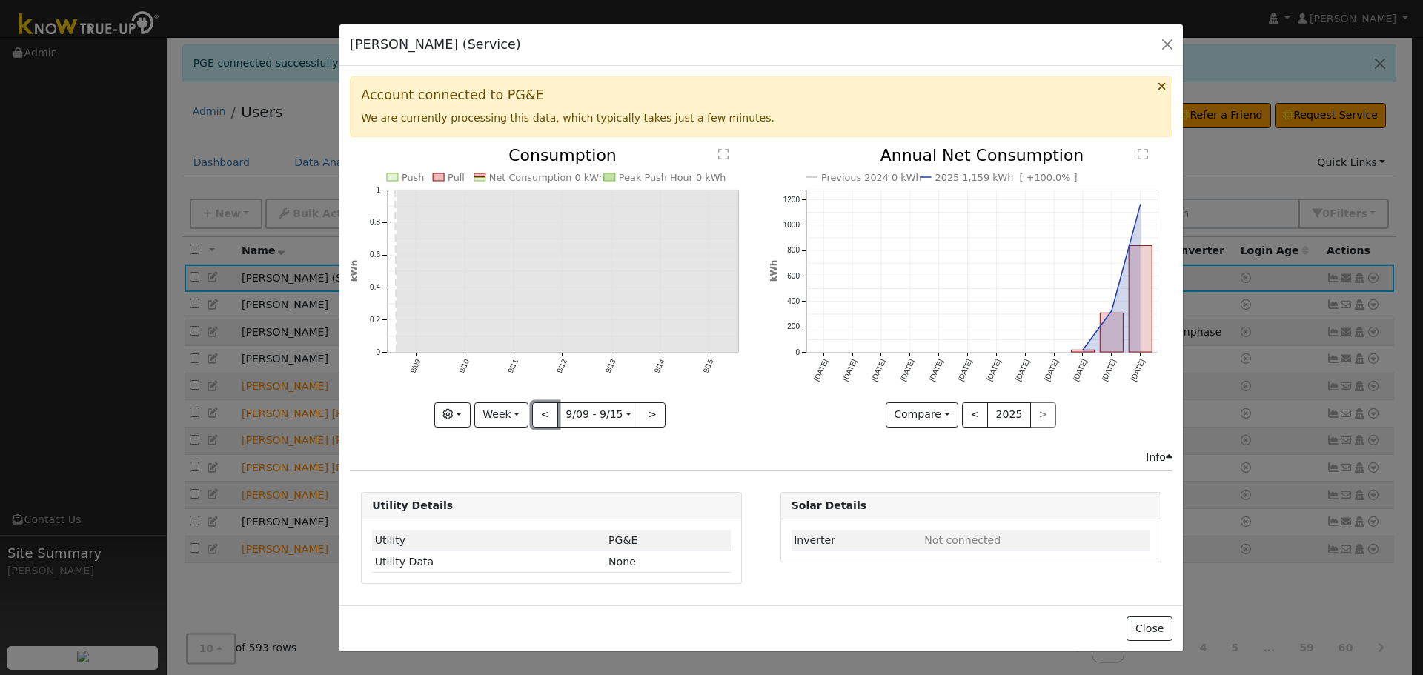
click at [546, 411] on button "<" at bounding box center [545, 415] width 26 height 25
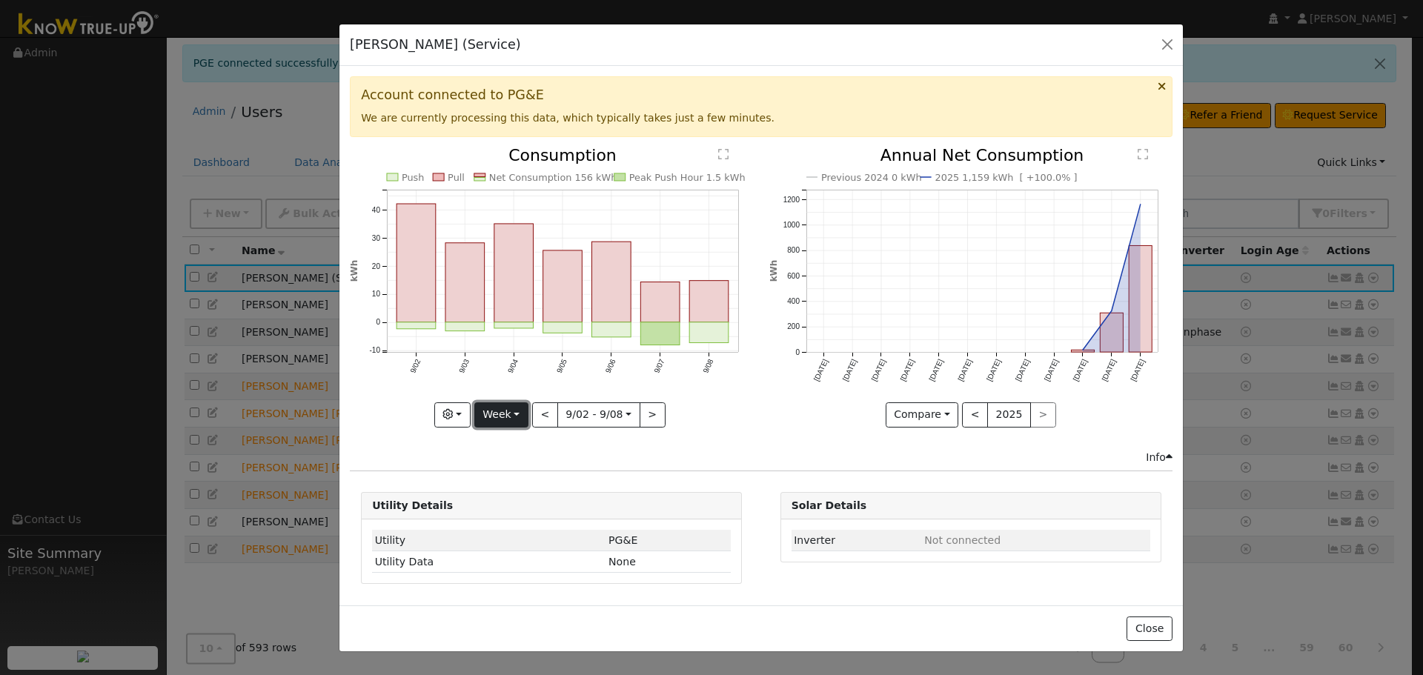
click at [527, 412] on button "Week" at bounding box center [501, 415] width 54 height 25
click at [520, 414] on button "Week" at bounding box center [501, 415] width 54 height 25
click at [521, 501] on link "Year" at bounding box center [526, 507] width 103 height 21
type input "2024-09-01"
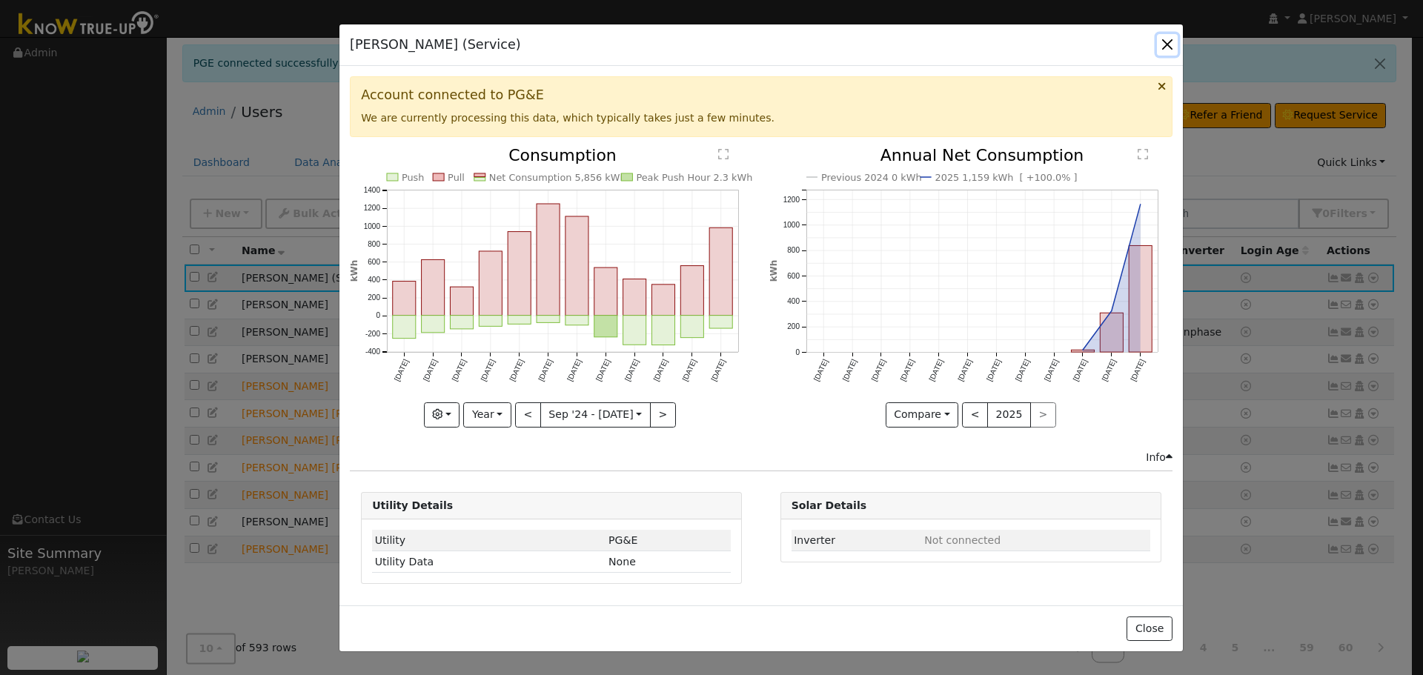
click at [1163, 49] on button "button" at bounding box center [1167, 44] width 21 height 21
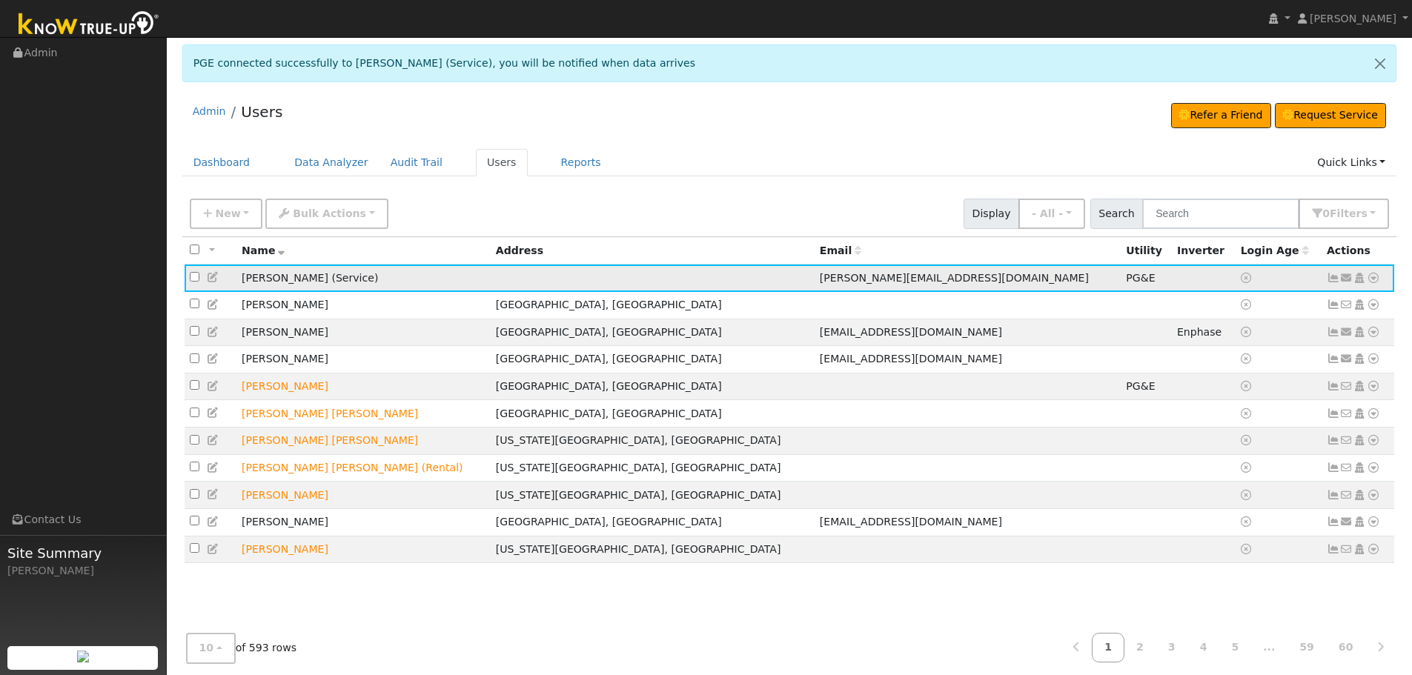
click at [1375, 283] on icon at bounding box center [1373, 278] width 13 height 10
click at [1244, 362] on link "Import From CSV" at bounding box center [1216, 358] width 109 height 21
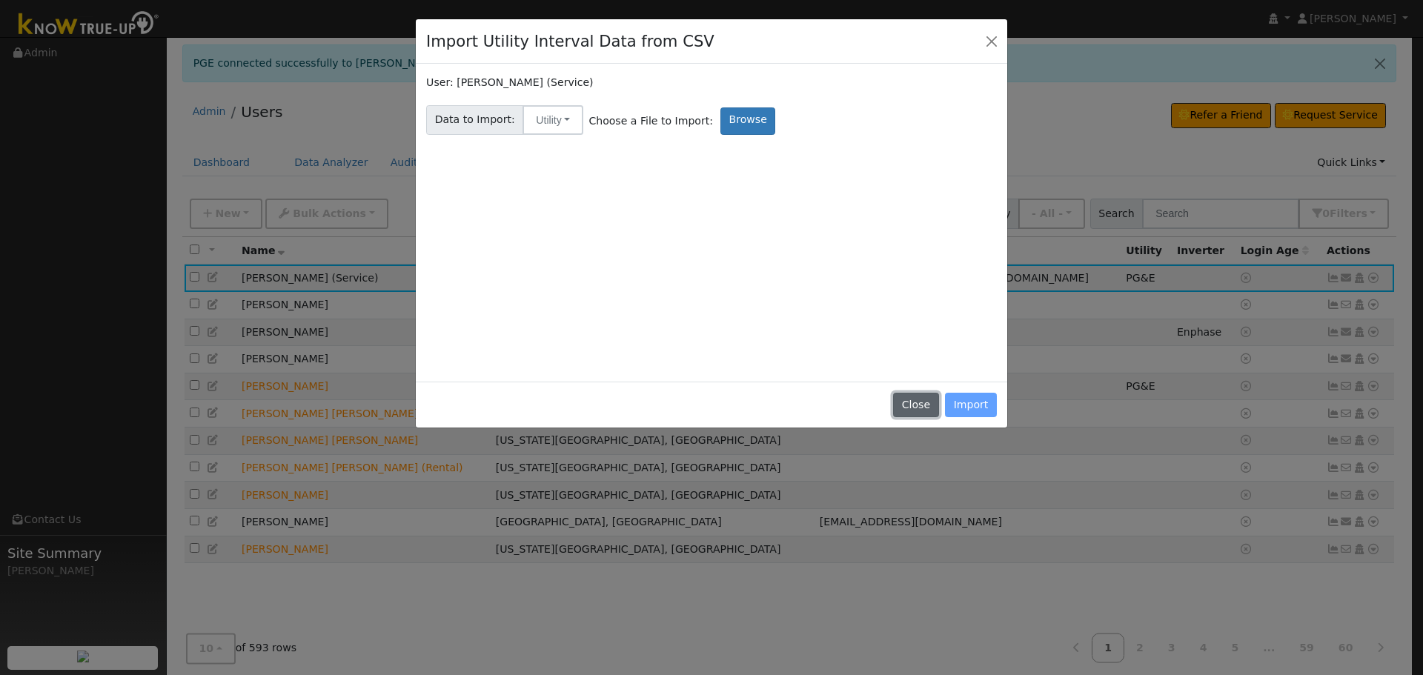
click at [922, 414] on button "Close" at bounding box center [915, 405] width 45 height 25
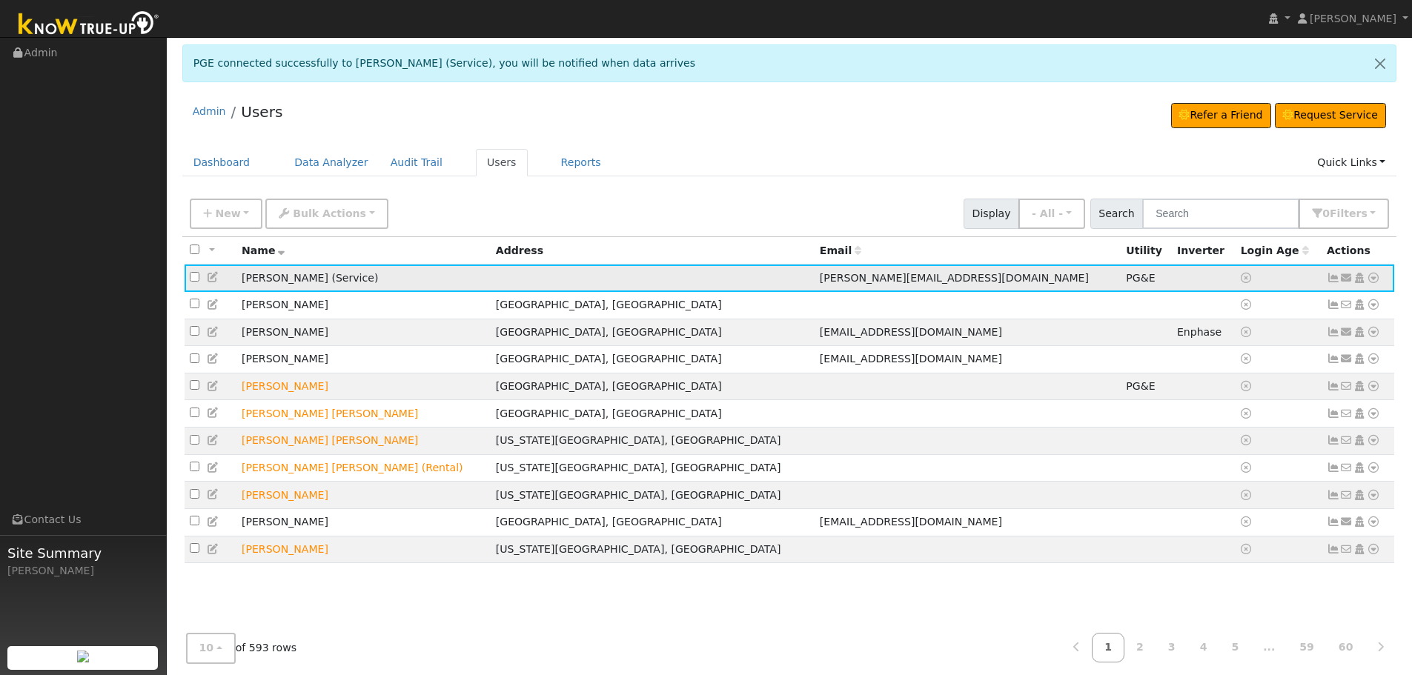
click at [1374, 279] on icon at bounding box center [1373, 278] width 13 height 10
click at [1235, 380] on link "Export to CSV" at bounding box center [1216, 378] width 109 height 21
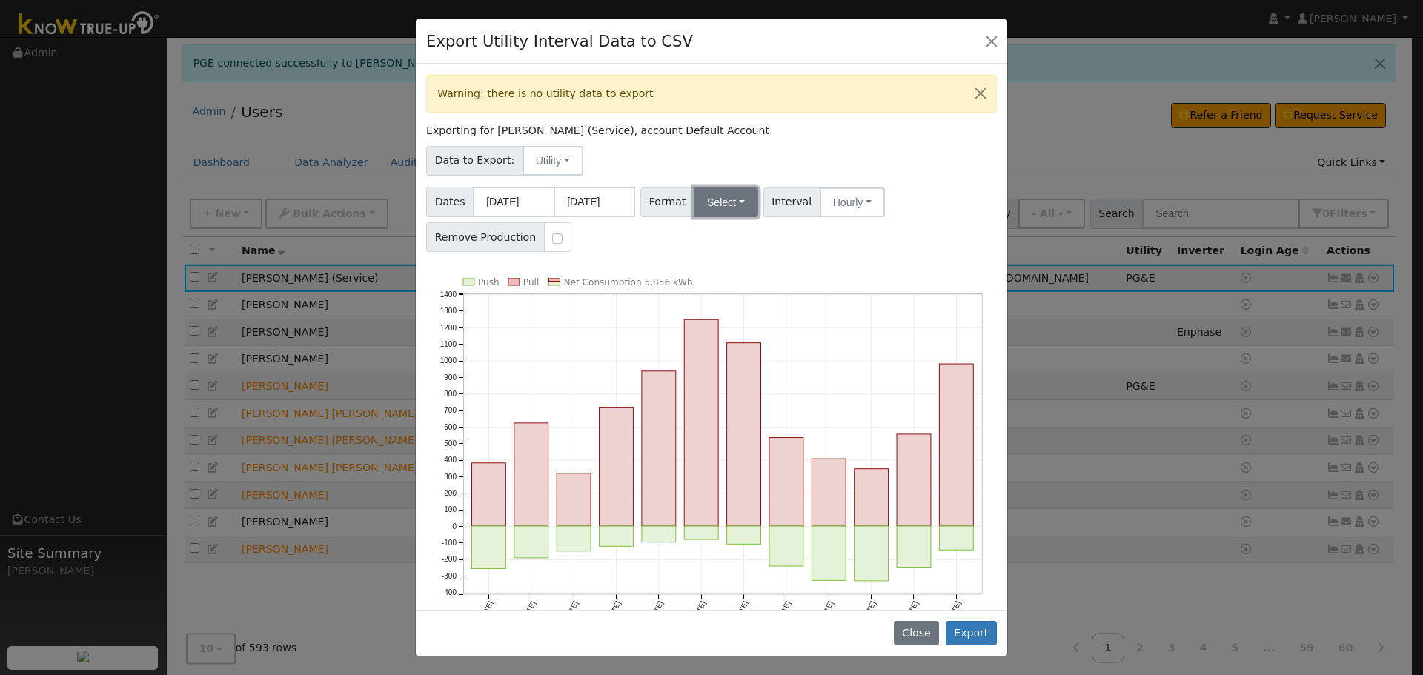
click at [744, 207] on button "Select" at bounding box center [726, 203] width 64 height 30
click at [732, 371] on link "OpenSolar" at bounding box center [743, 370] width 106 height 21
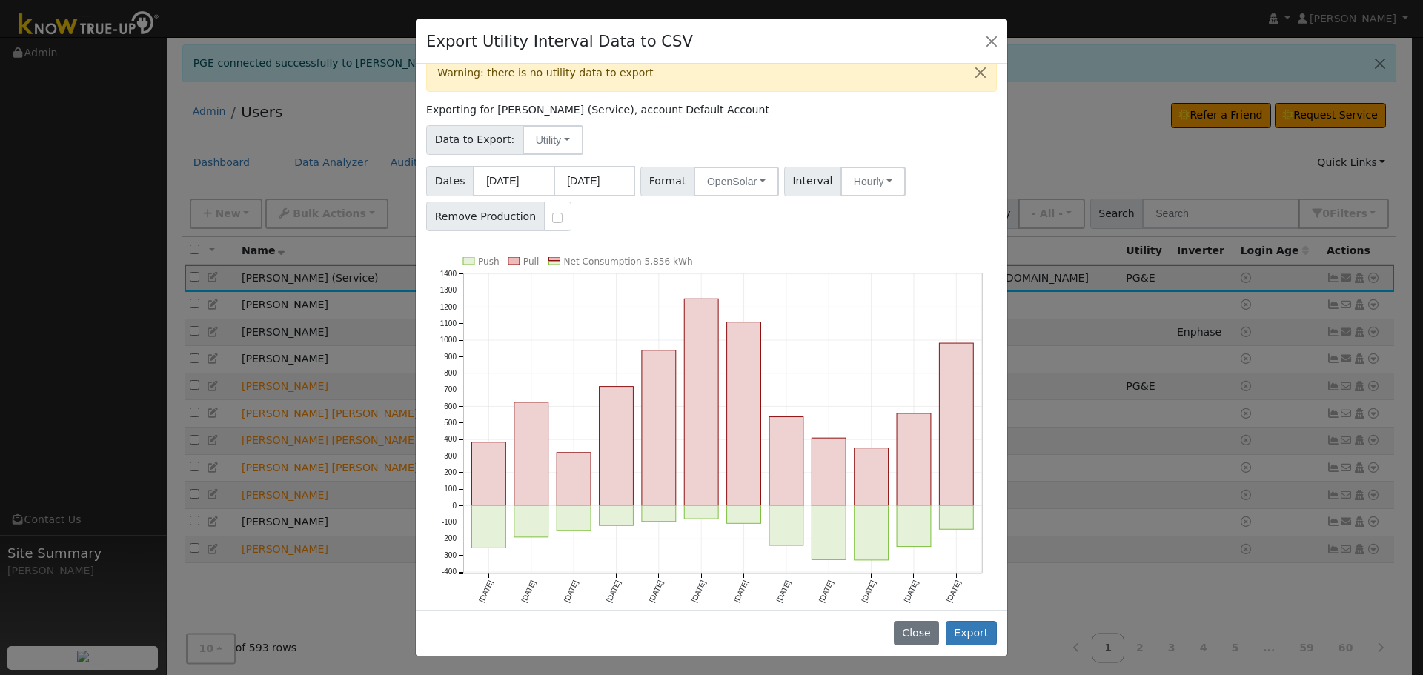
scroll to position [30, 0]
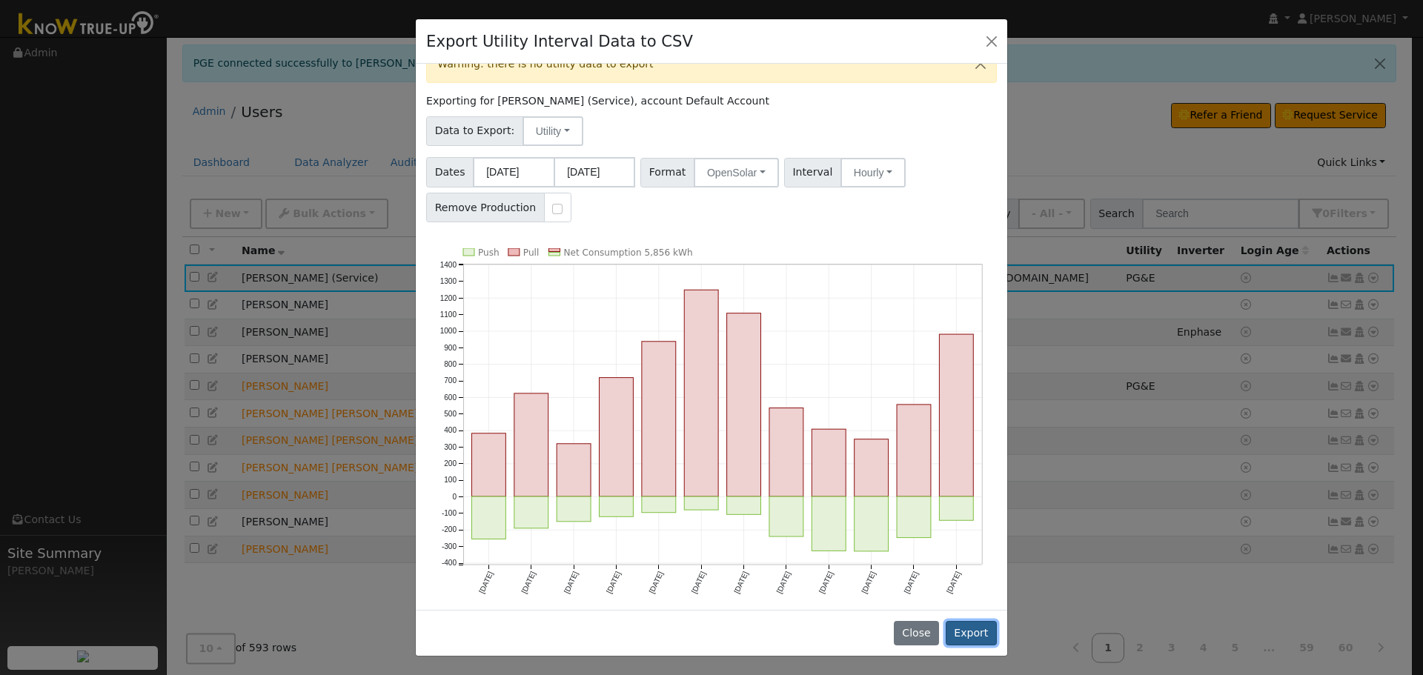
click at [968, 632] on button "Export" at bounding box center [971, 633] width 51 height 25
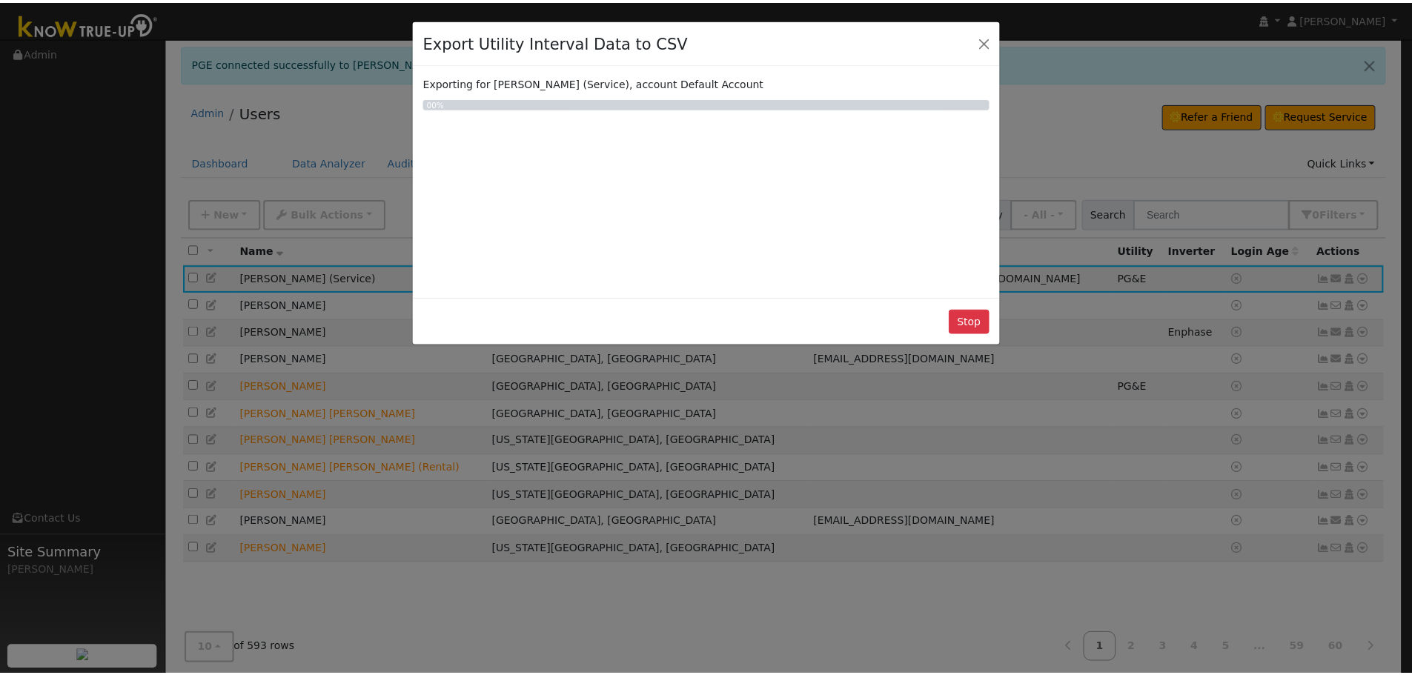
scroll to position [0, 0]
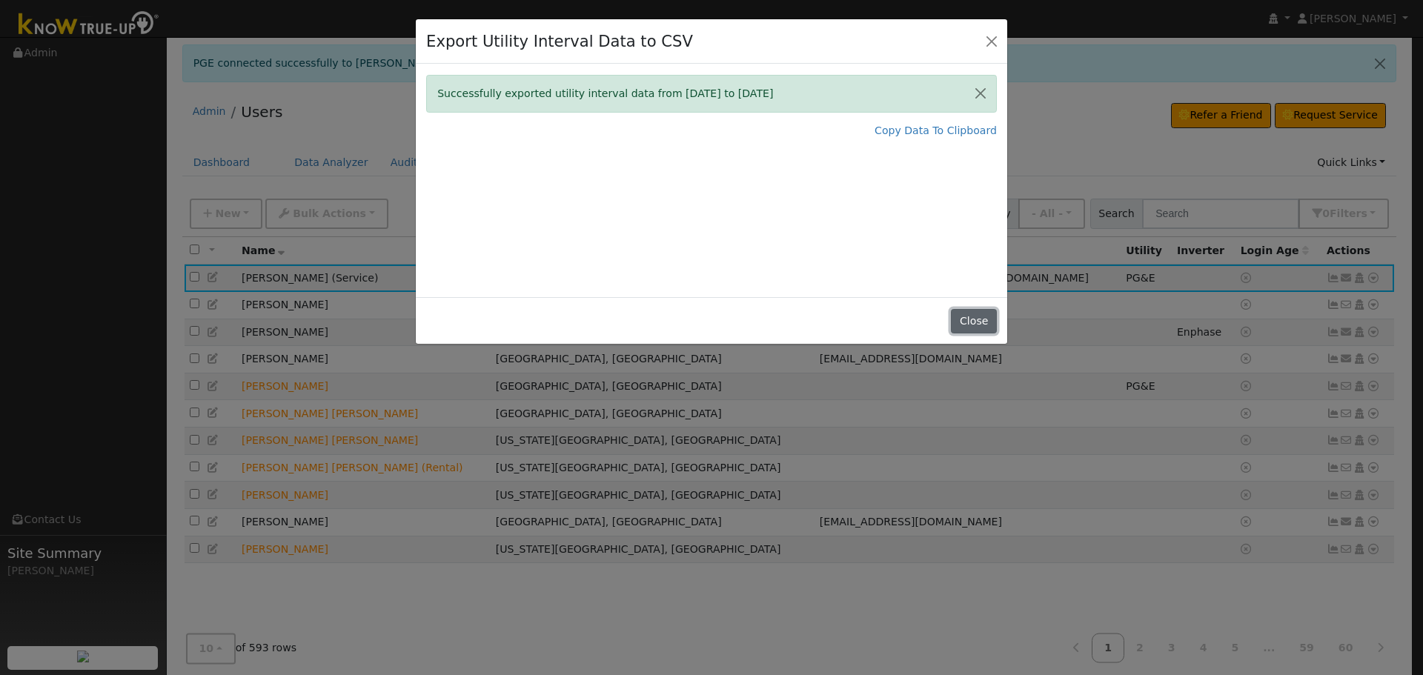
click at [978, 319] on button "Close" at bounding box center [973, 321] width 45 height 25
